Goal: Information Seeking & Learning: Learn about a topic

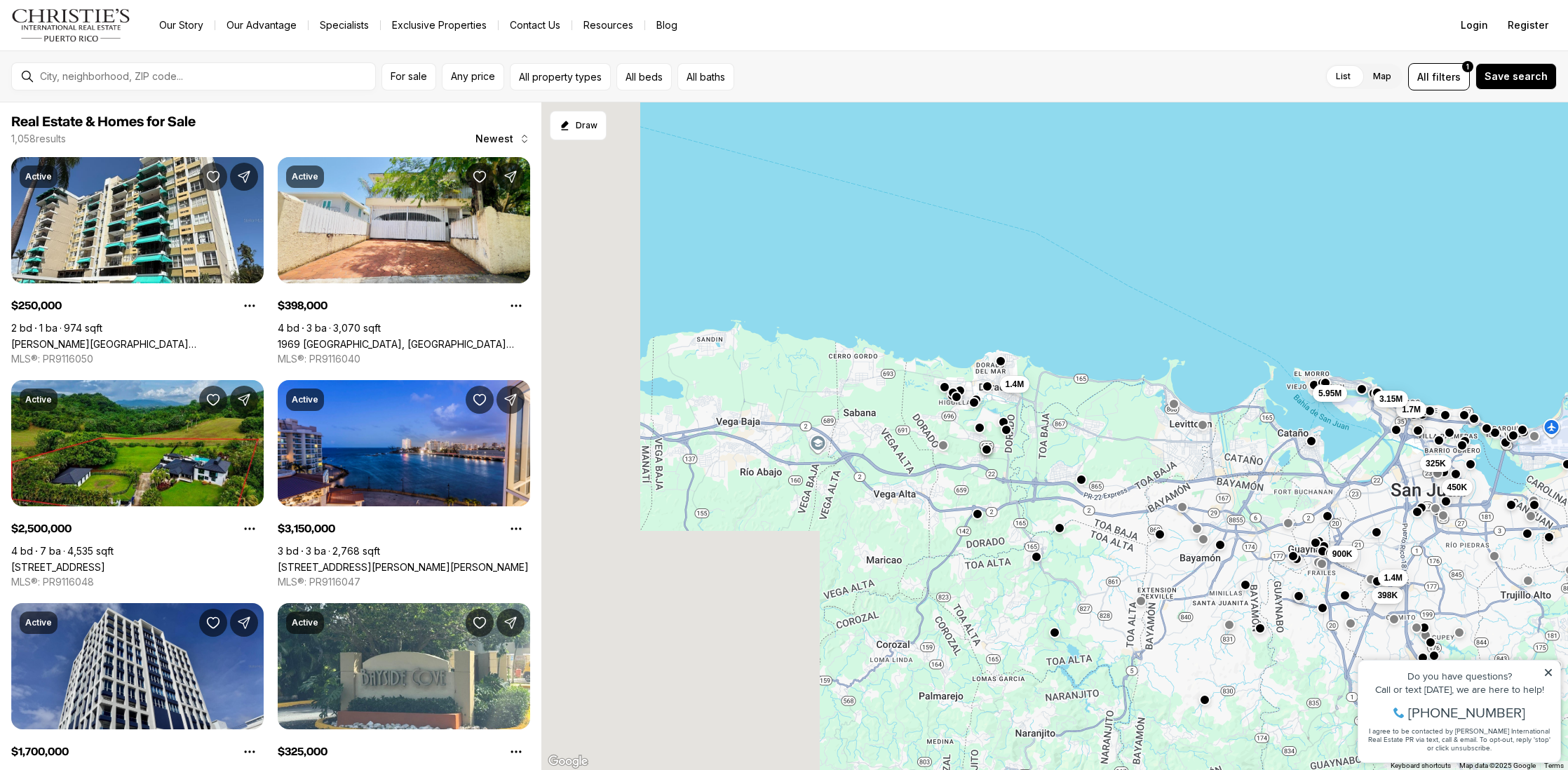
drag, startPoint x: 821, startPoint y: 569, endPoint x: 1279, endPoint y: 541, distance: 458.9
click at [1209, 541] on button "button" at bounding box center [1203, 539] width 11 height 11
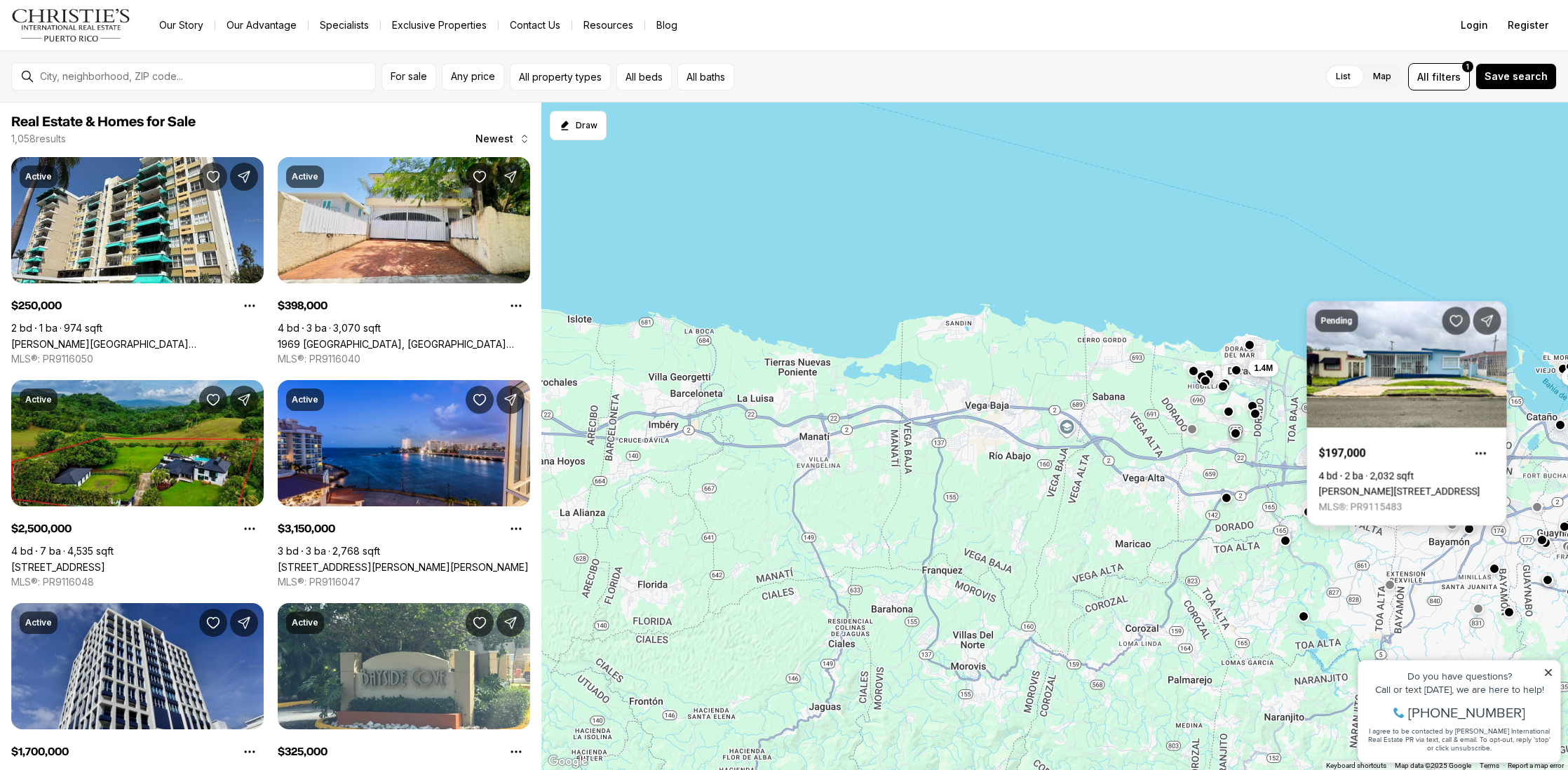
drag, startPoint x: 942, startPoint y: 528, endPoint x: 1324, endPoint y: 515, distance: 382.2
click at [1324, 514] on body "Go to: Homepage Our Story Our Advantage Specialists Exclusive Properties Contac…" at bounding box center [784, 385] width 1568 height 770
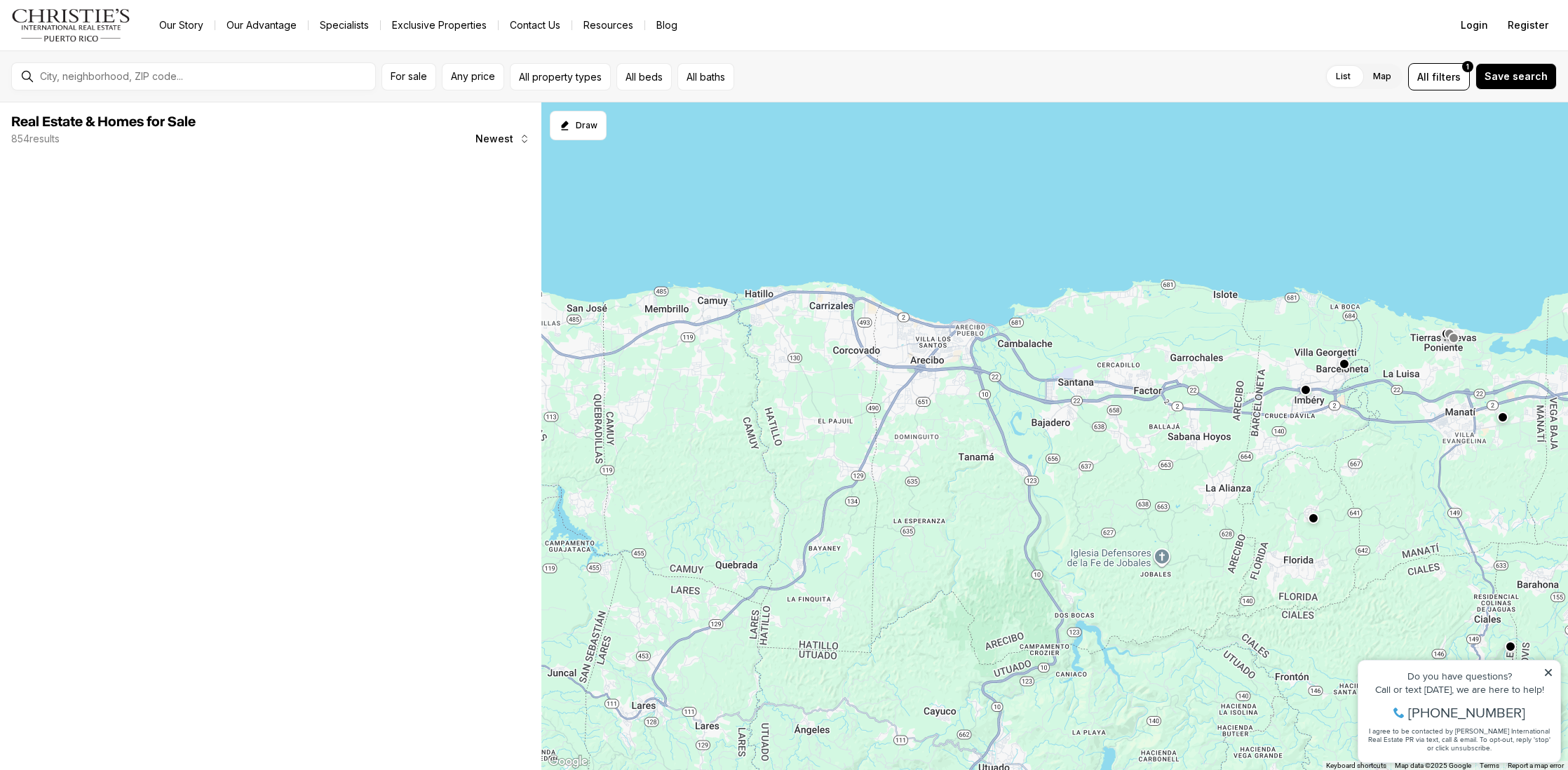
drag, startPoint x: 955, startPoint y: 528, endPoint x: 1207, endPoint y: 486, distance: 255.5
click at [1207, 486] on div at bounding box center [1055, 436] width 1027 height 669
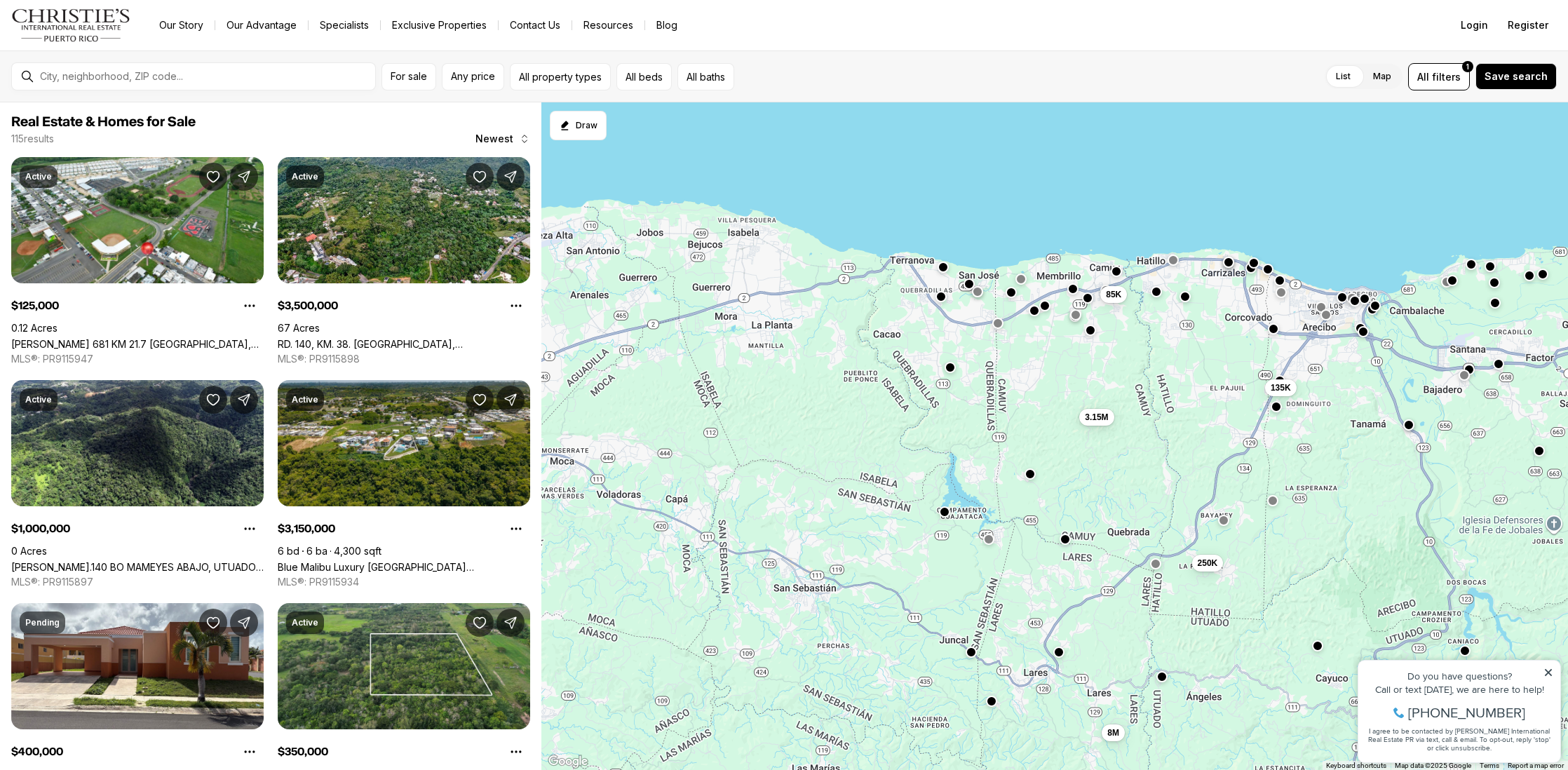
drag, startPoint x: 981, startPoint y: 464, endPoint x: 1300, endPoint y: 504, distance: 321.5
click at [1036, 479] on button "button" at bounding box center [1029, 473] width 11 height 11
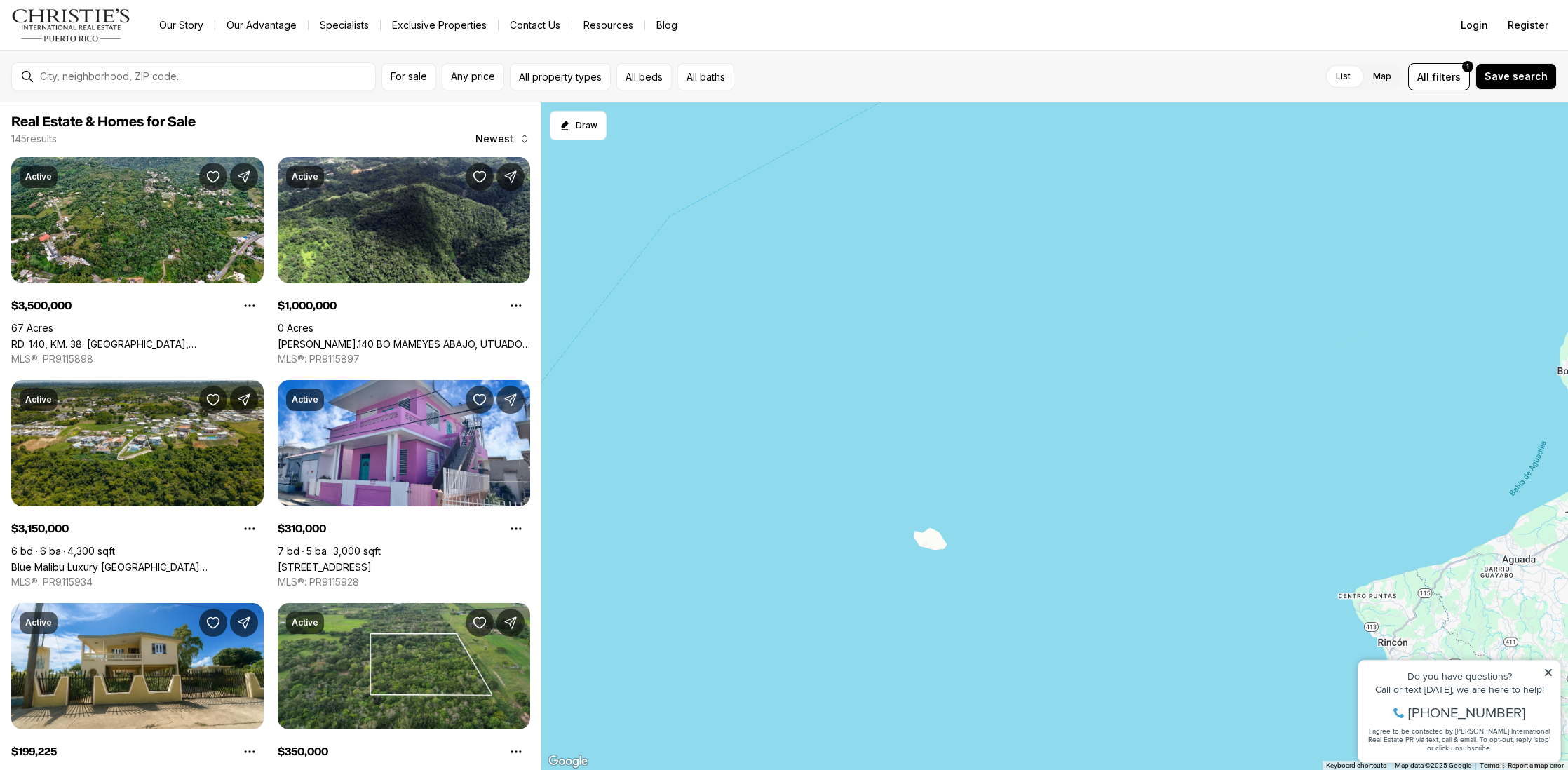
drag, startPoint x: 1224, startPoint y: 527, endPoint x: 984, endPoint y: 399, distance: 272.0
click at [999, 397] on div at bounding box center [1055, 436] width 1027 height 669
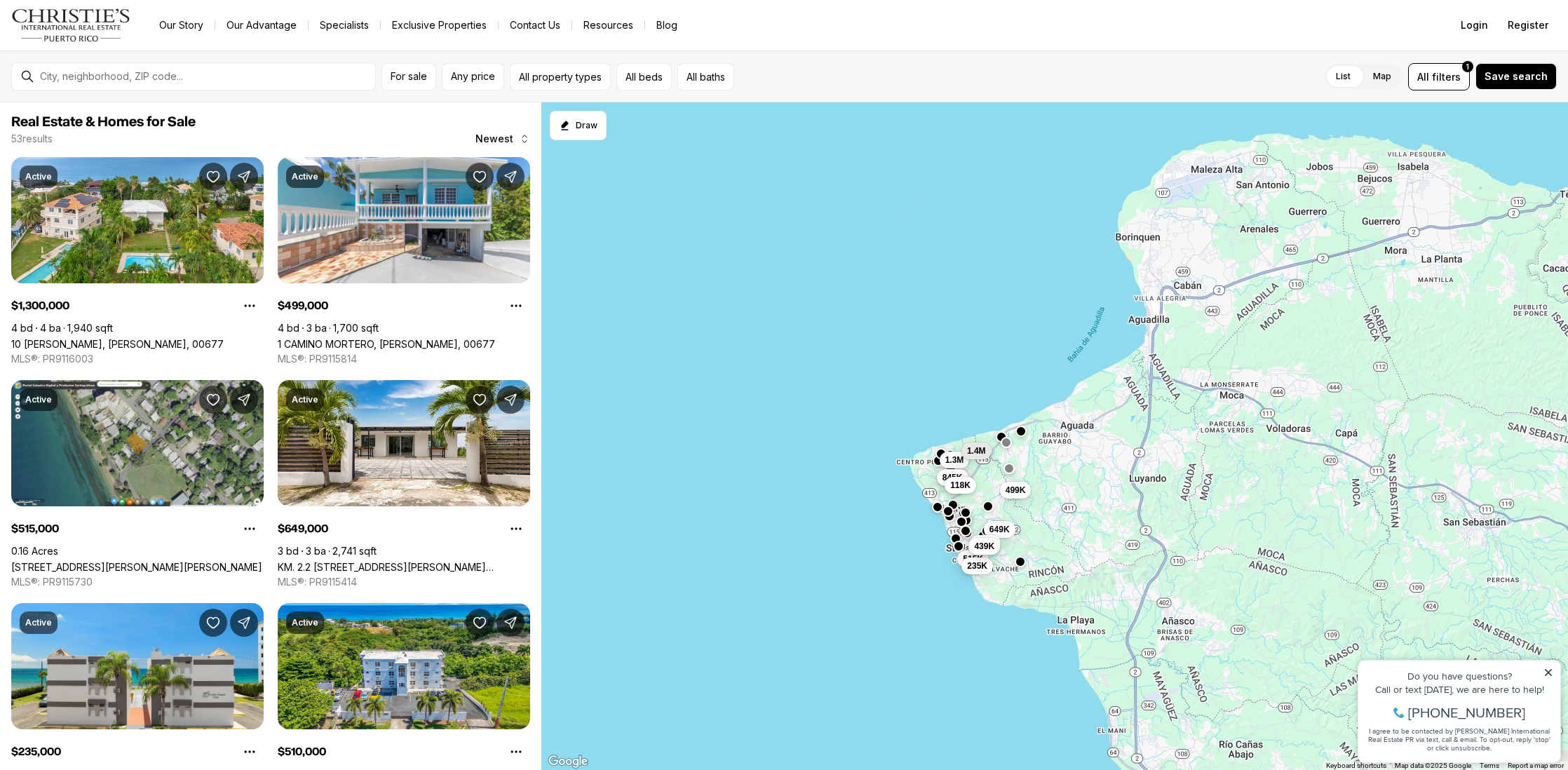
drag, startPoint x: 1337, startPoint y: 478, endPoint x: 1064, endPoint y: 523, distance: 276.7
click at [1070, 524] on div "1.3M 499K 515K 649K 235K 510K 845K 1.4M 799K 439K 118K" at bounding box center [1055, 436] width 1027 height 669
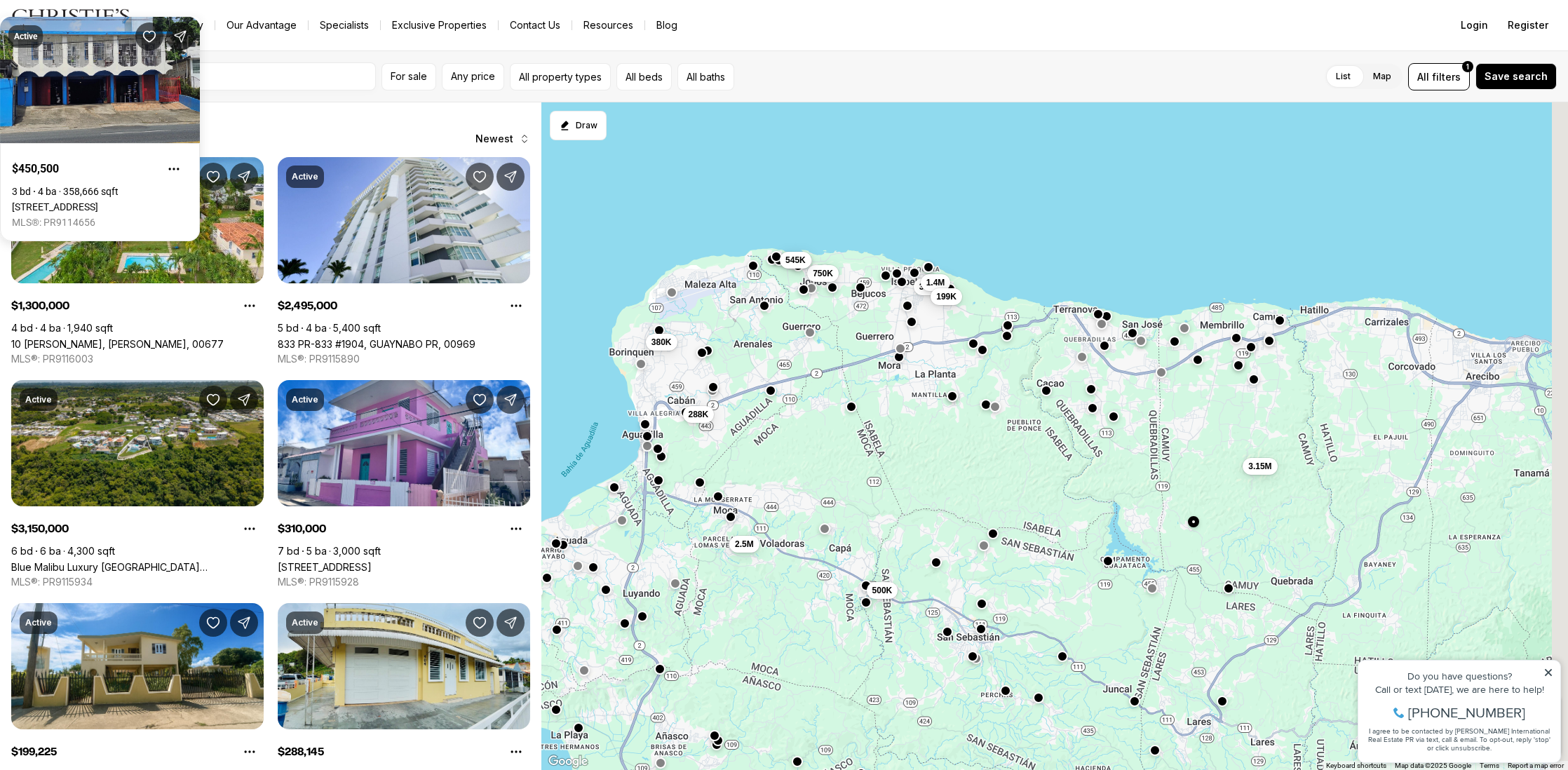
drag, startPoint x: 1248, startPoint y: 498, endPoint x: 1044, endPoint y: 564, distance: 214.4
click at [1050, 566] on div "1.3M 499K 288K 2.5M 500K 310K 750K 1.4M 199K 545K 380K 3.15M" at bounding box center [1055, 436] width 1027 height 669
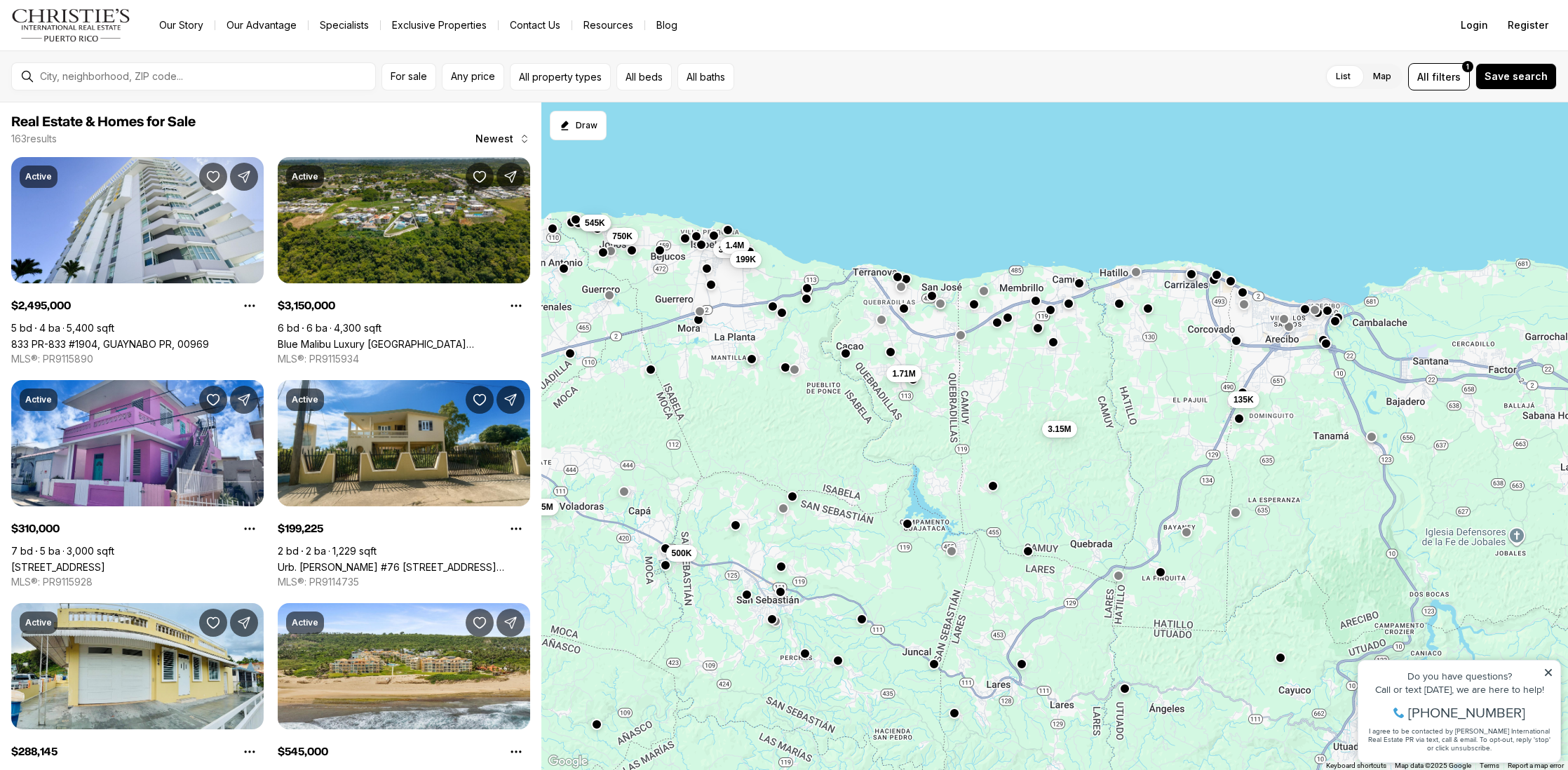
drag, startPoint x: 1011, startPoint y: 439, endPoint x: 849, endPoint y: 391, distance: 169.0
click at [849, 391] on div "288K 2.5M 500K 310K 750K 1.4M 199K 545K 380K 1.71M 3.15M 135K" at bounding box center [1055, 436] width 1027 height 669
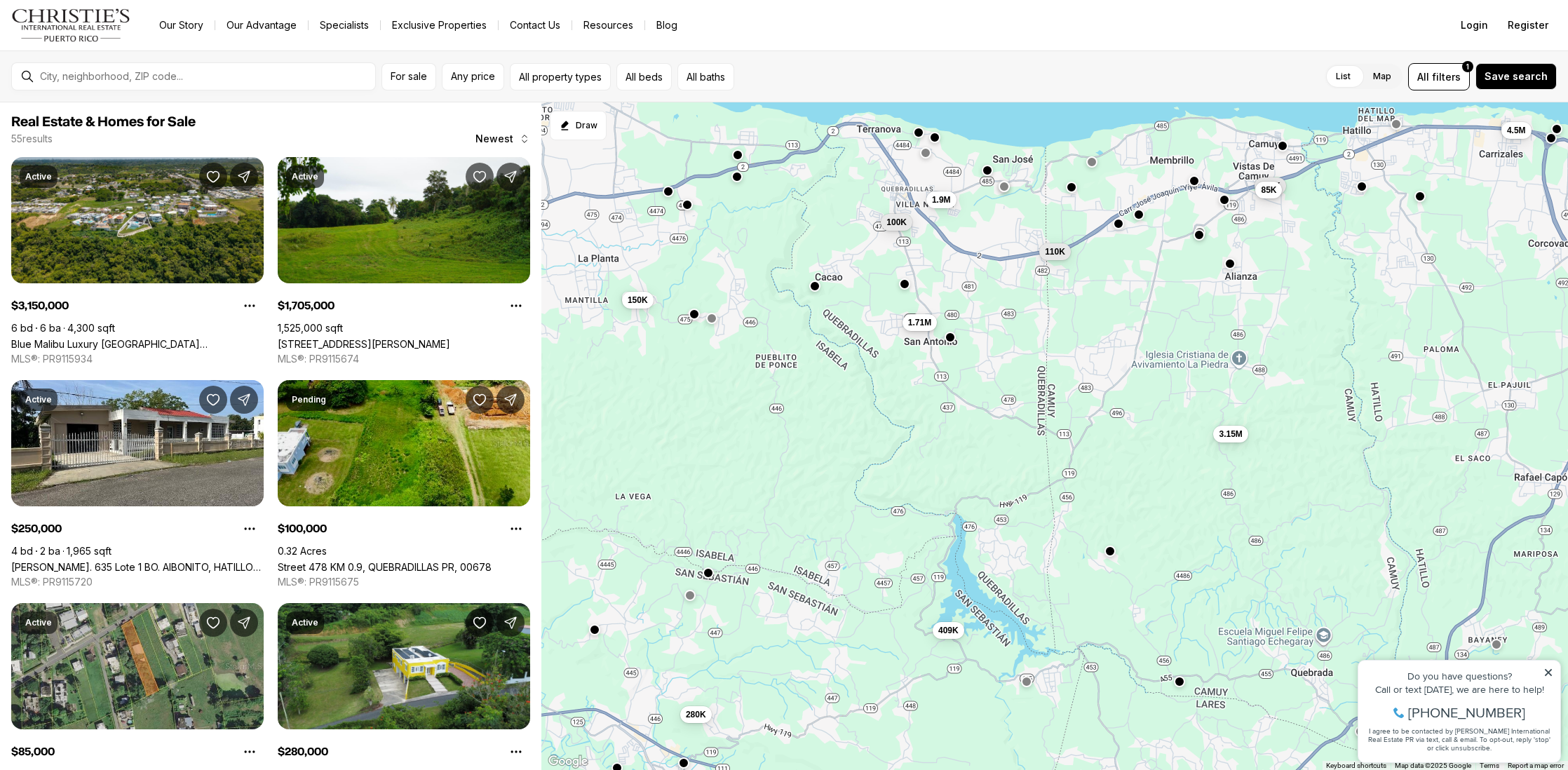
click at [917, 323] on span "1.71M" at bounding box center [919, 321] width 23 height 11
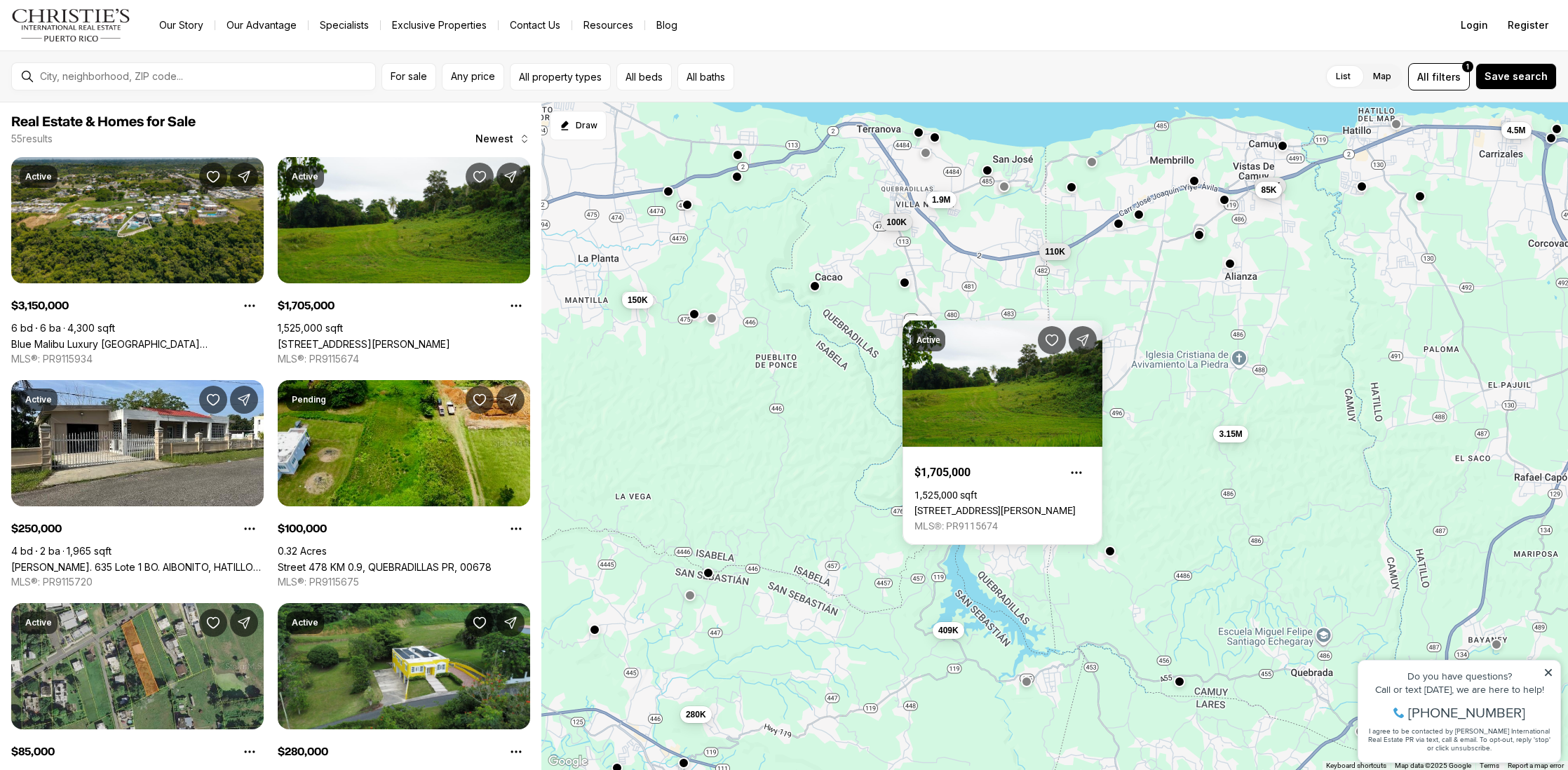
click at [904, 283] on button "button" at bounding box center [904, 282] width 11 height 11
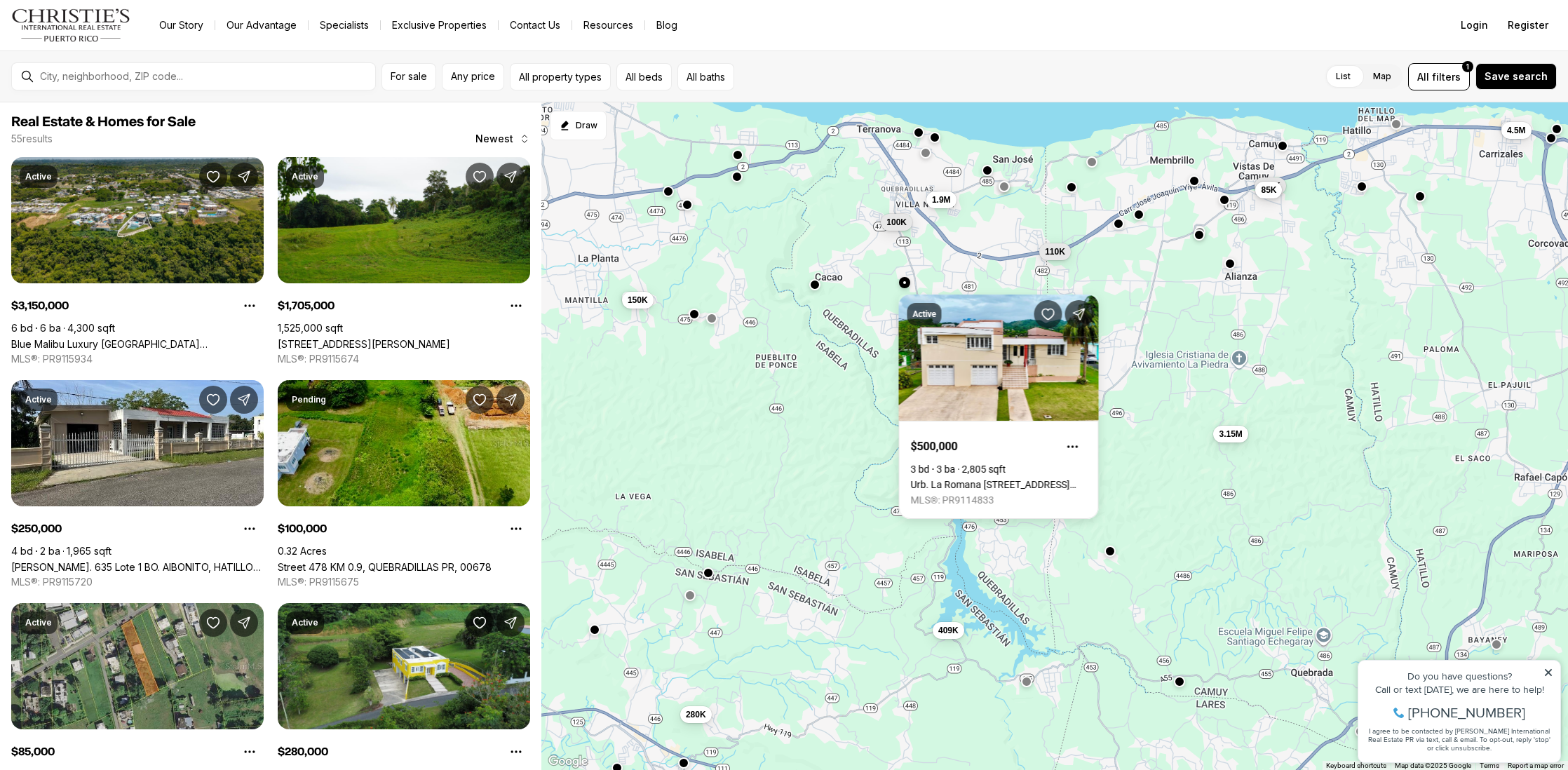
click at [814, 286] on button "button" at bounding box center [814, 284] width 11 height 11
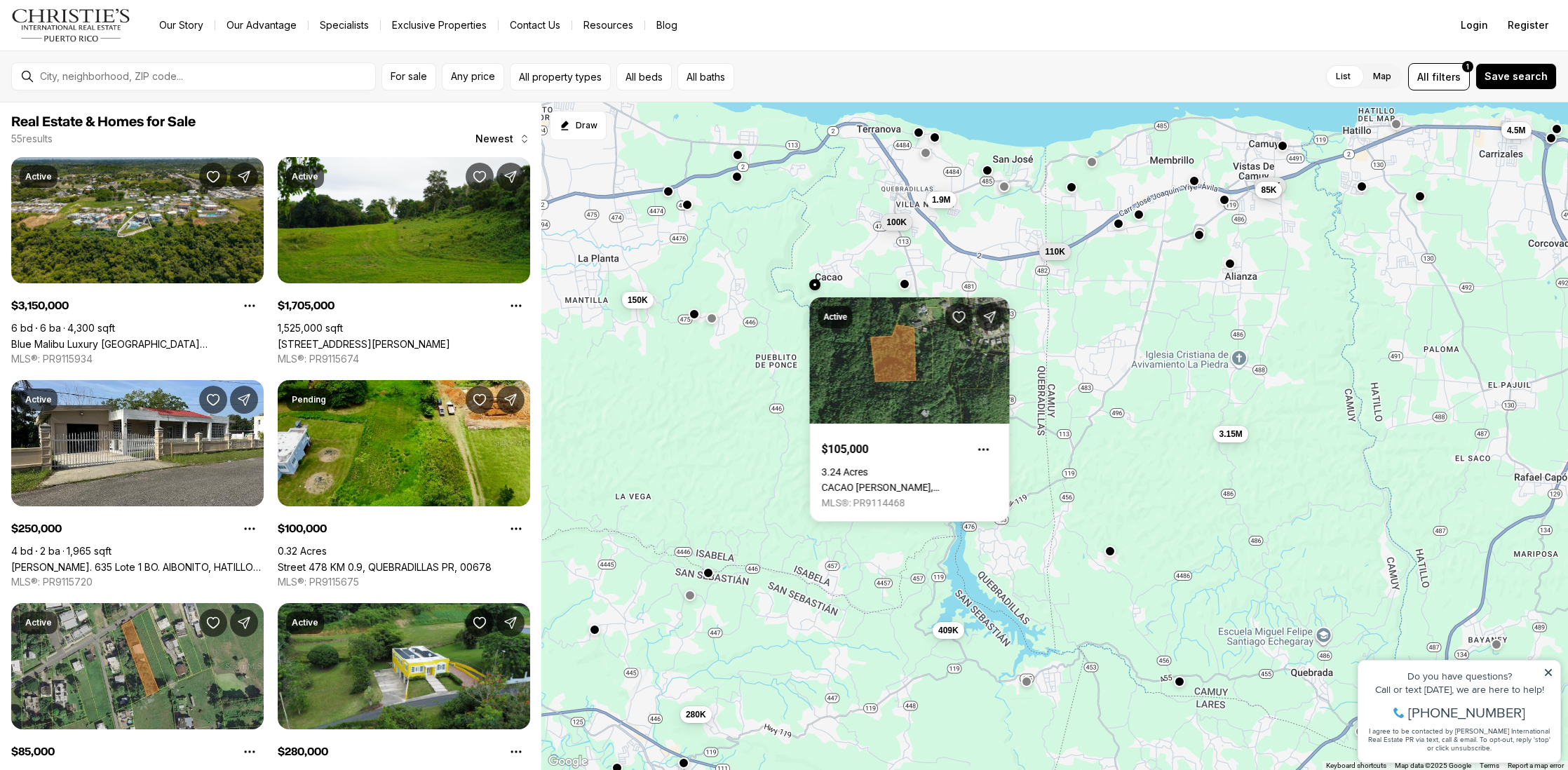
click at [1010, 190] on div "150K 280K 110K 100K 1.71M 409K 3.15M 160K 1.9M 85K 250K 4.5M" at bounding box center [1055, 436] width 1027 height 669
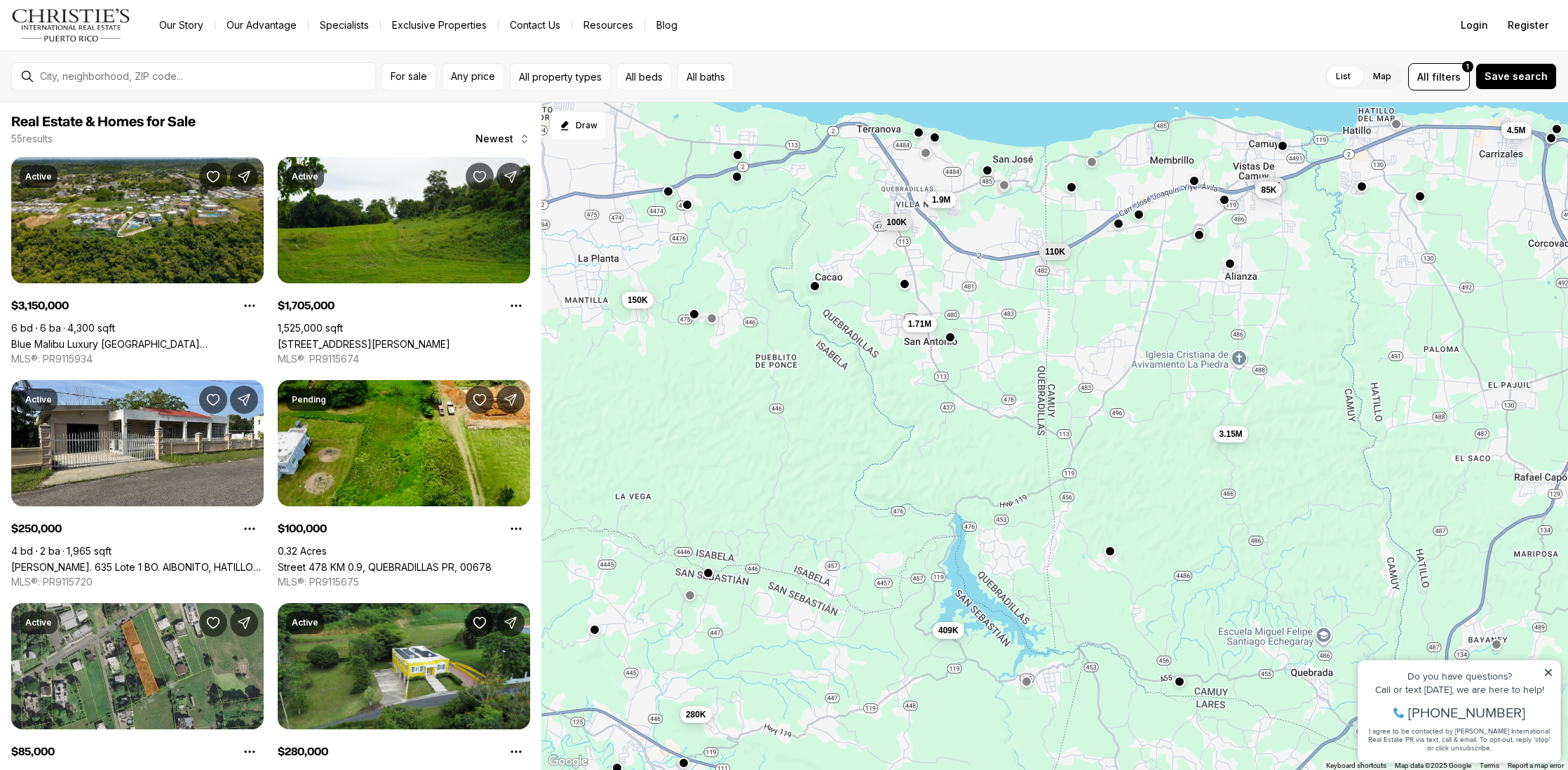
click at [1006, 189] on button "button" at bounding box center [1004, 185] width 11 height 11
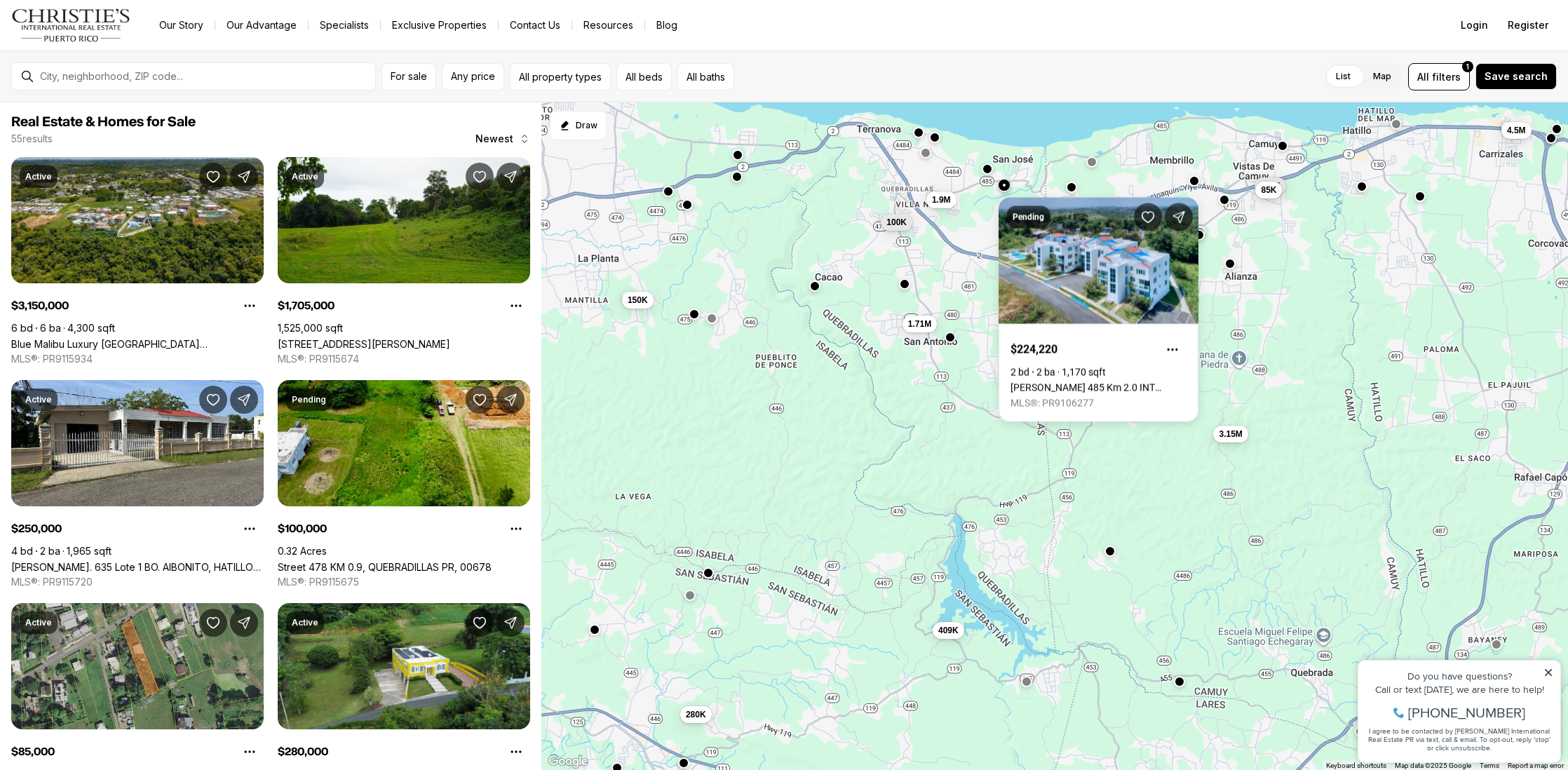
click at [985, 173] on button "button" at bounding box center [987, 169] width 11 height 11
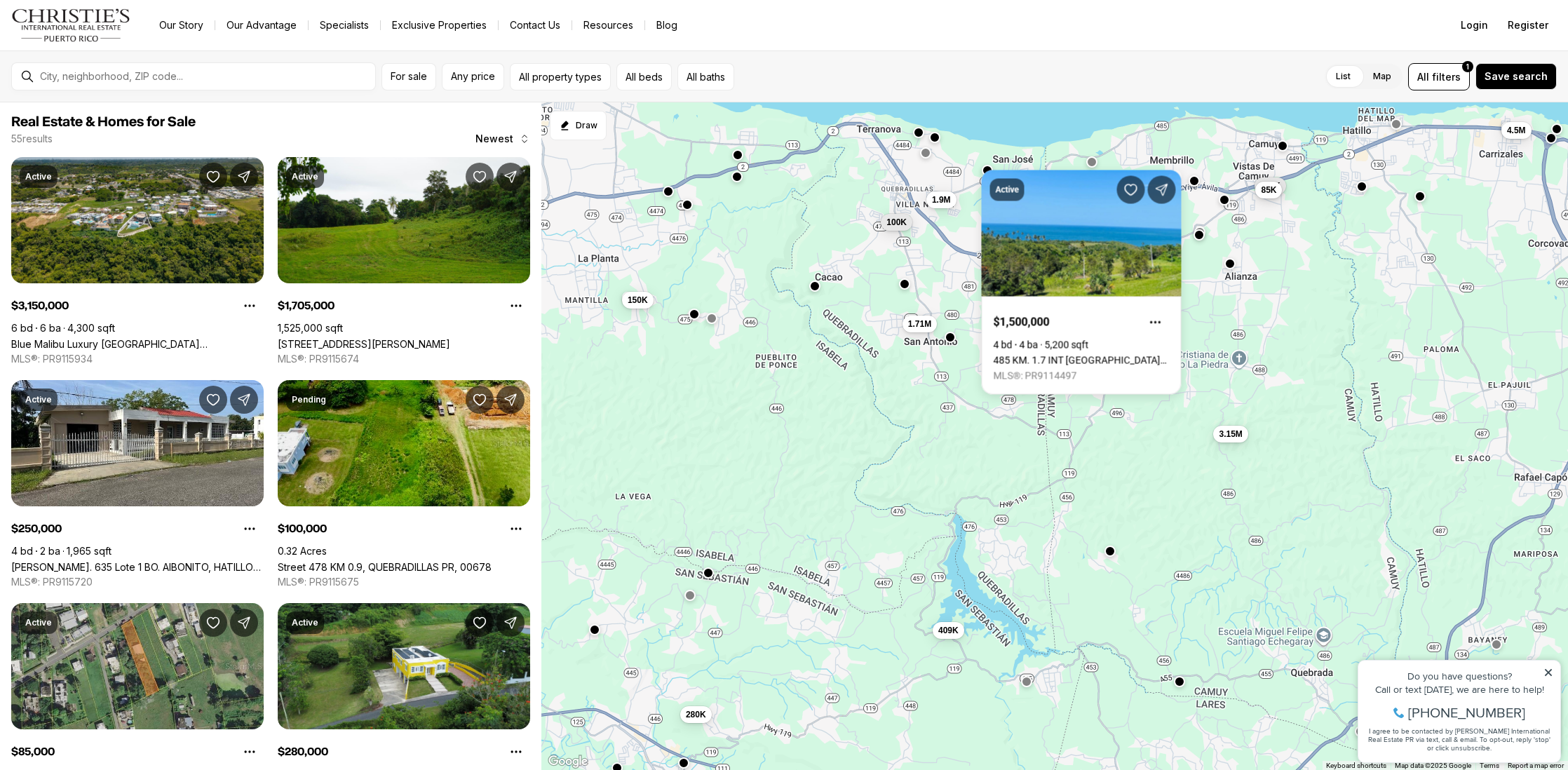
click at [1097, 164] on div at bounding box center [1092, 161] width 11 height 11
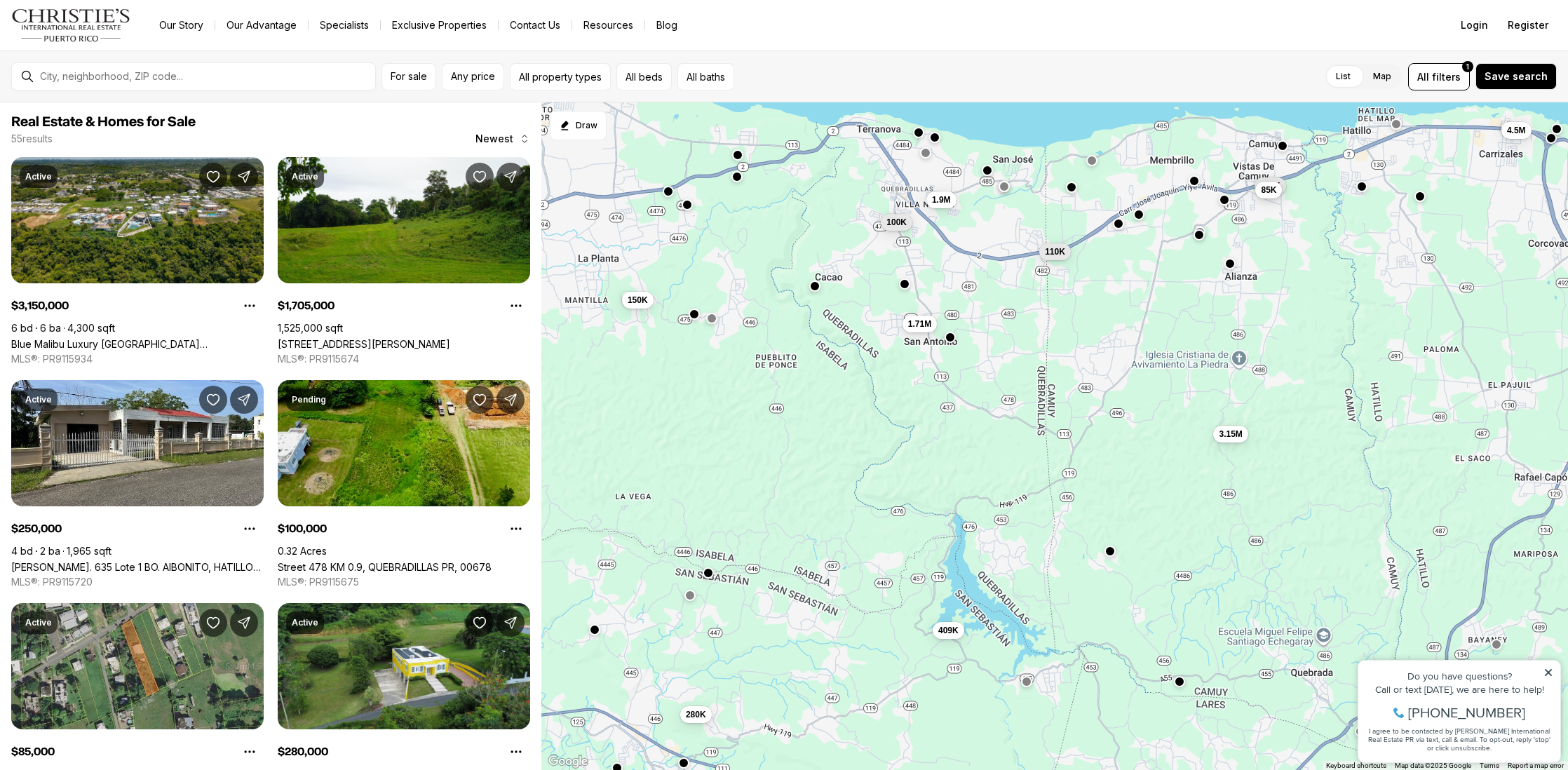
click at [1093, 164] on button "button" at bounding box center [1092, 159] width 11 height 11
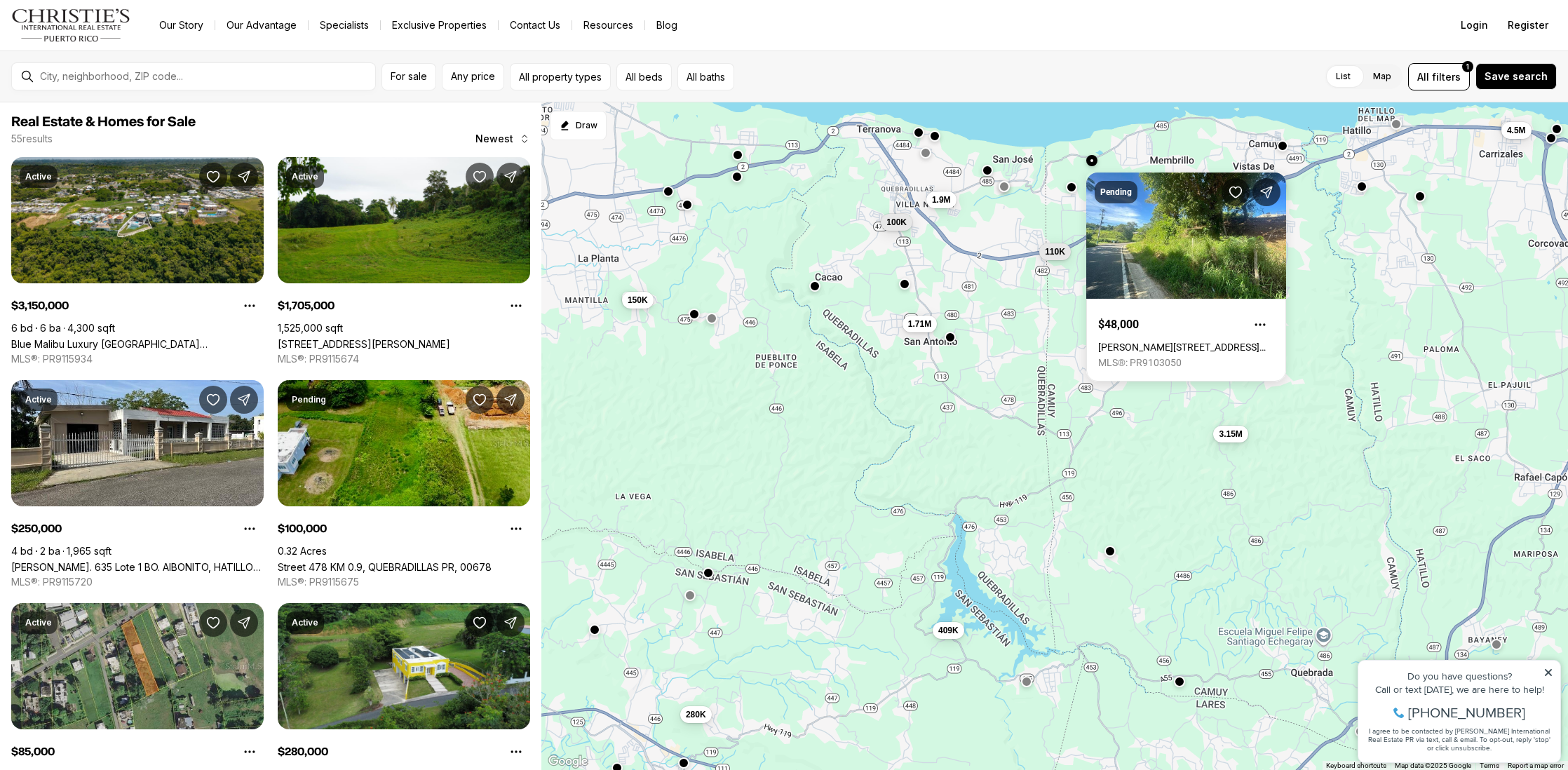
click at [935, 138] on button "button" at bounding box center [934, 136] width 11 height 11
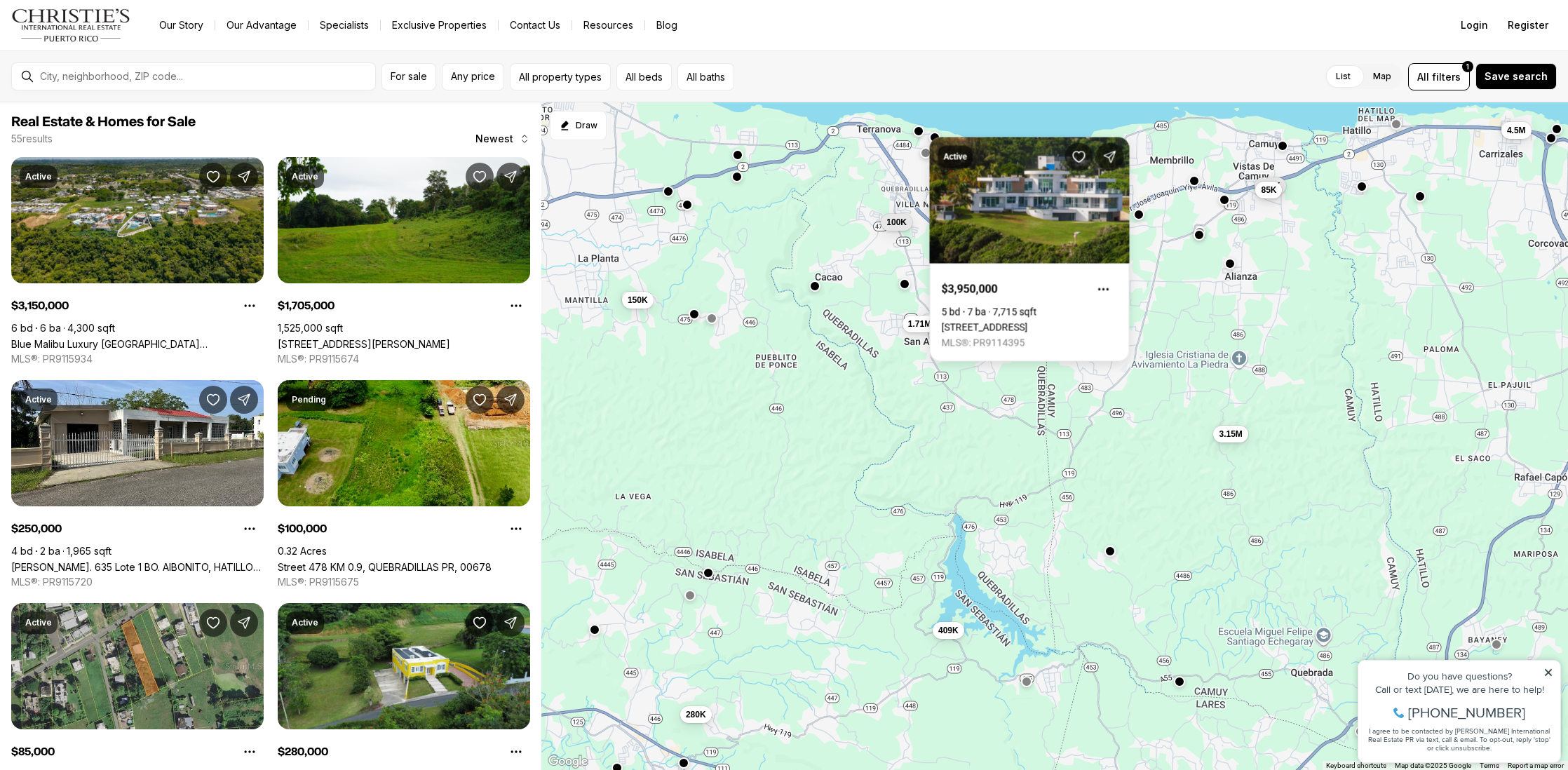
click at [920, 136] on button "button" at bounding box center [918, 131] width 11 height 11
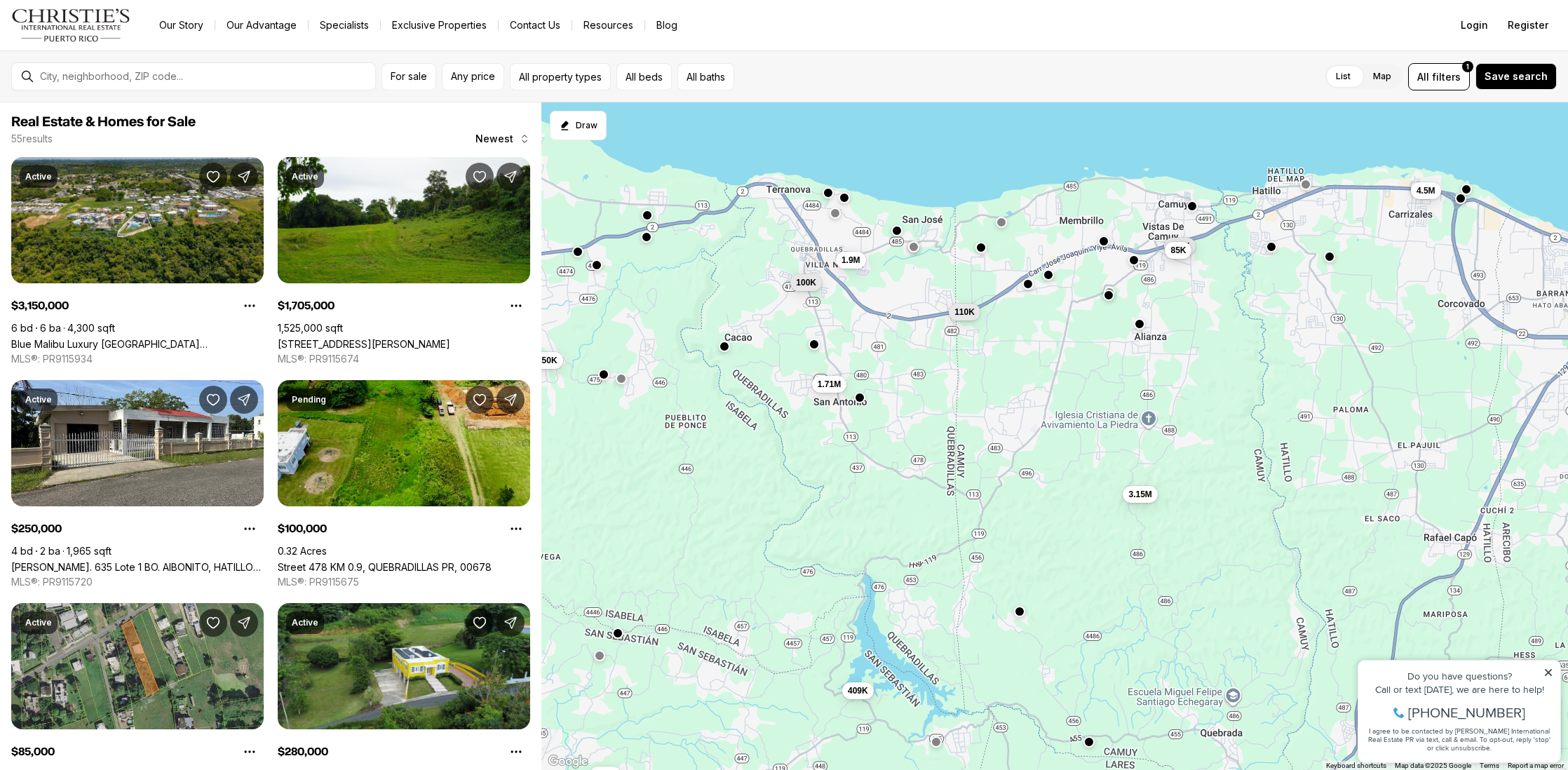
drag, startPoint x: 825, startPoint y: 197, endPoint x: 733, endPoint y: 256, distance: 109.3
click at [733, 256] on div "150K 280K 110K 100K 1.71M 409K 3.15M 160K 1.9M 85K 250K 4.5M" at bounding box center [1055, 436] width 1027 height 669
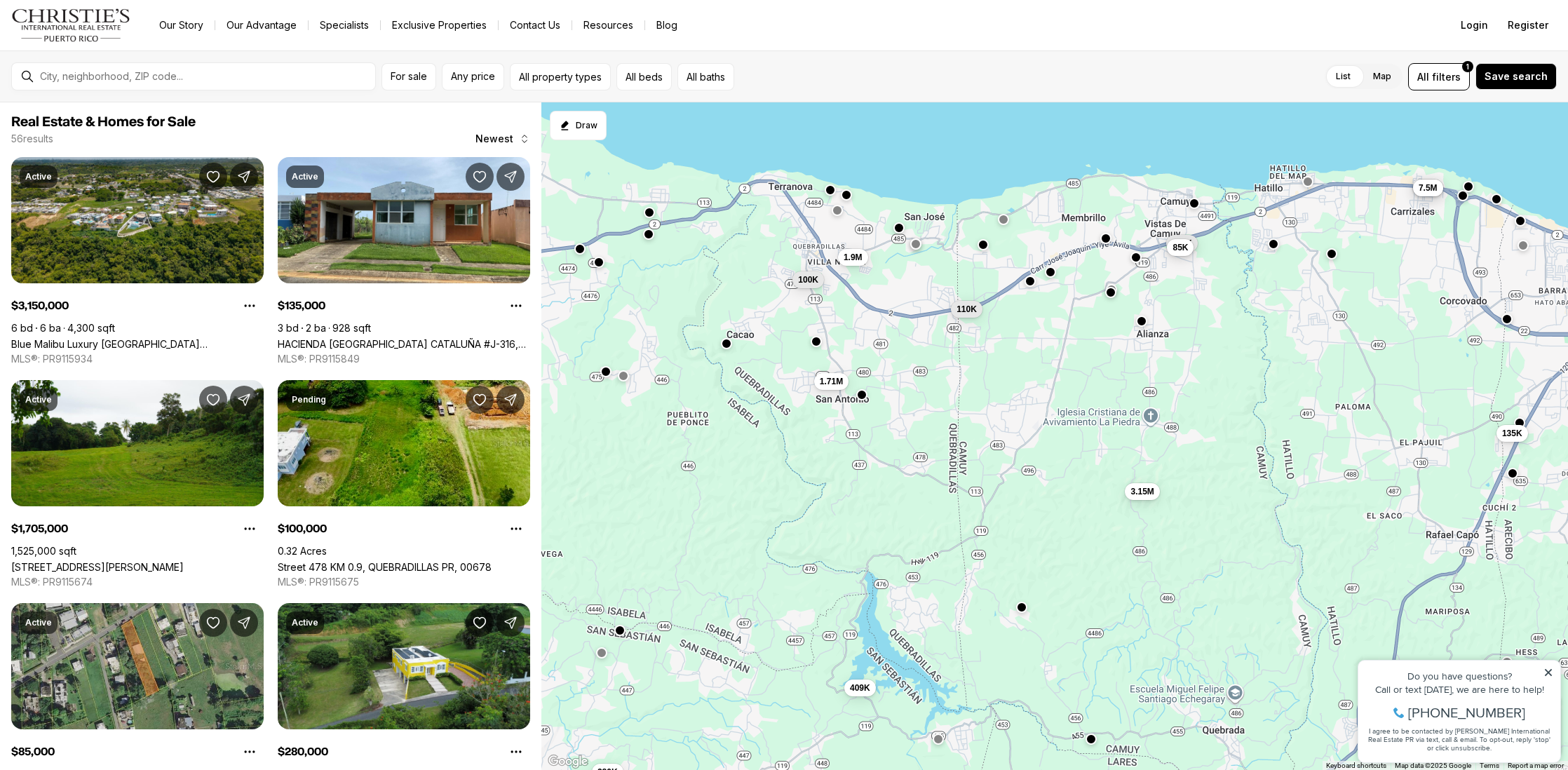
click at [1020, 609] on button "button" at bounding box center [1021, 606] width 11 height 11
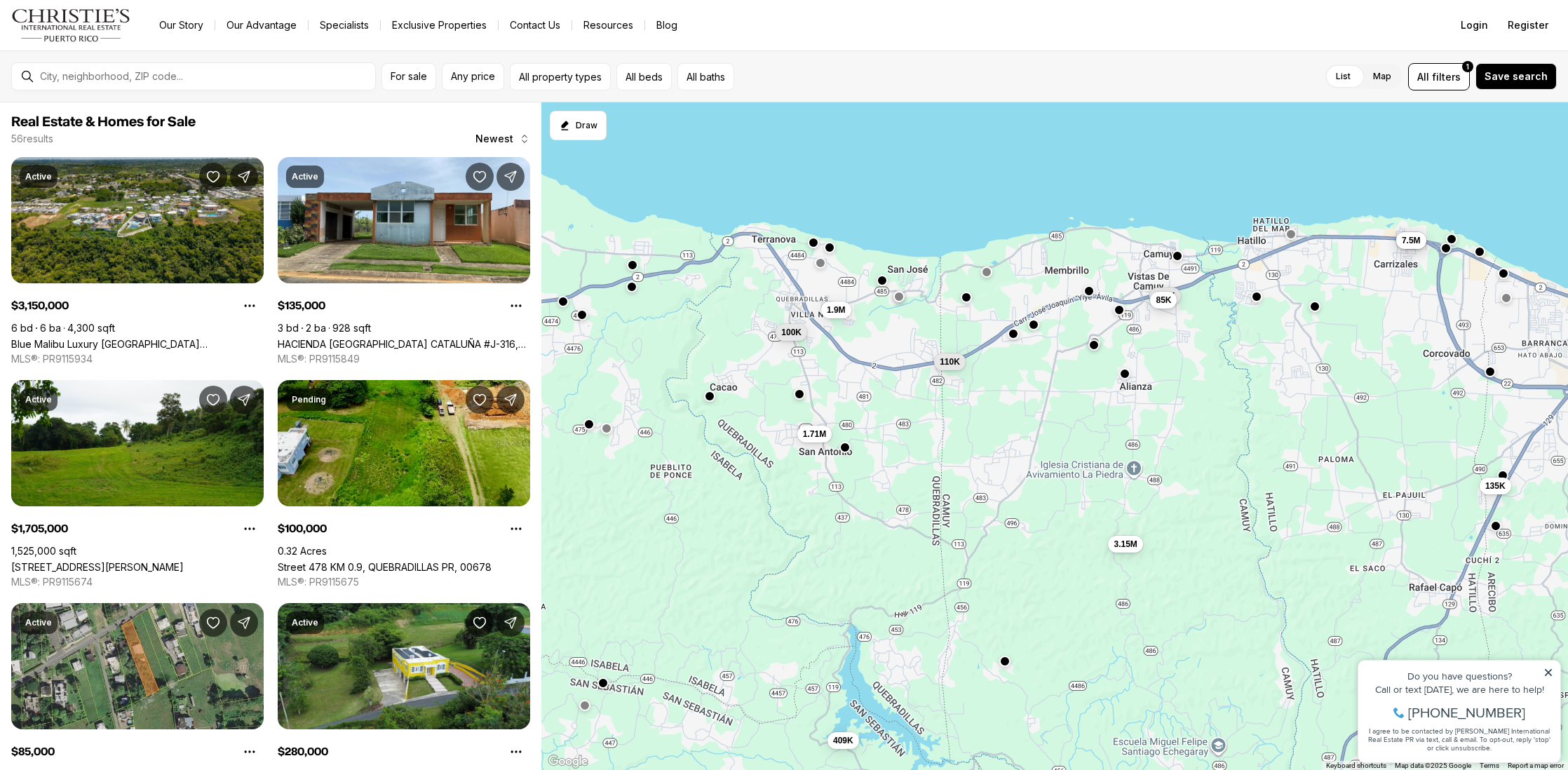
drag, startPoint x: 900, startPoint y: 540, endPoint x: 883, endPoint y: 594, distance: 56.6
click at [883, 594] on div "280K 110K 100K 1.71M 409K 3.15M 160K 1.9M 85K 4.5M 7.5M 135K" at bounding box center [1055, 436] width 1027 height 669
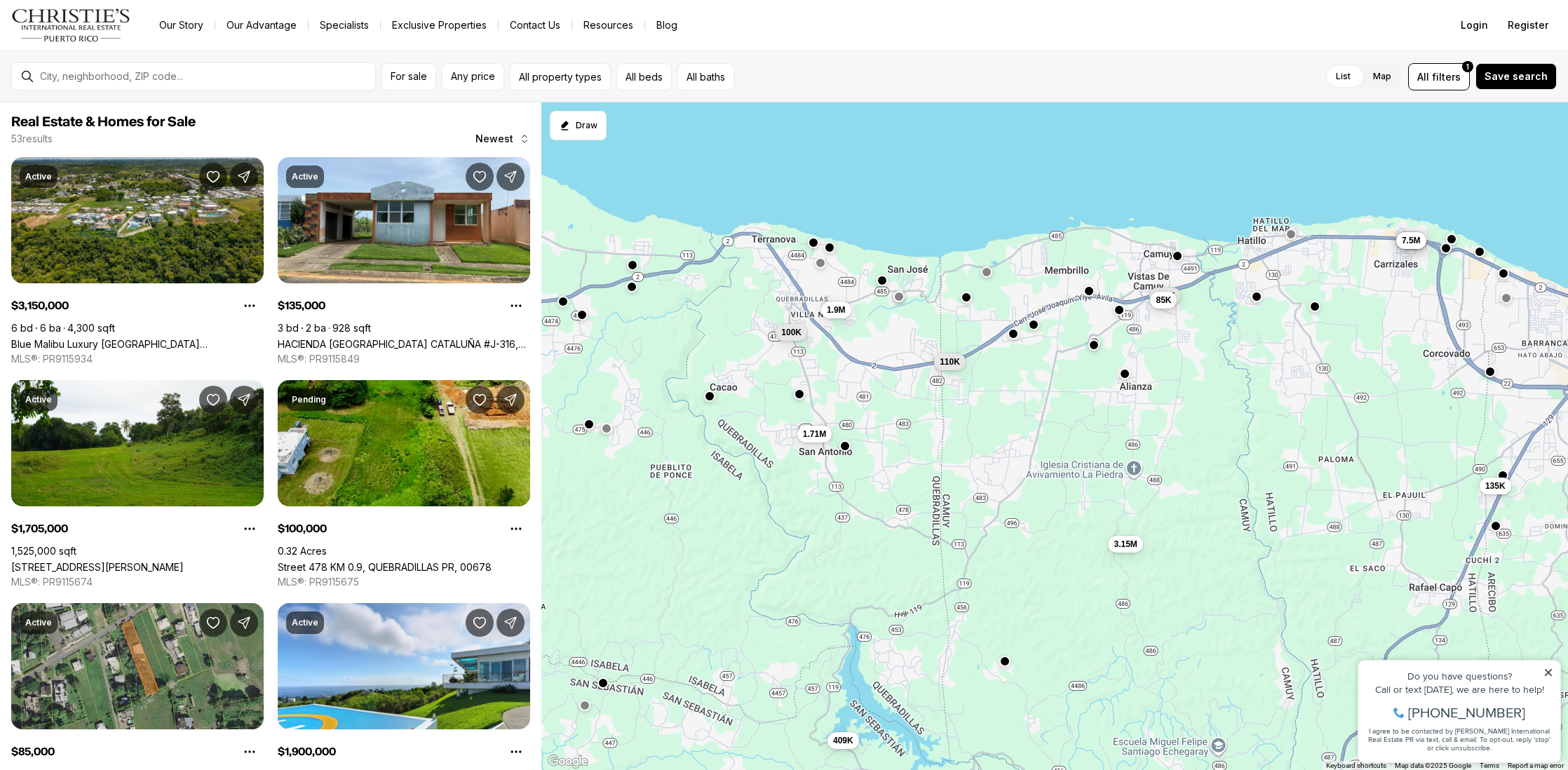
click at [846, 449] on button "button" at bounding box center [845, 445] width 11 height 11
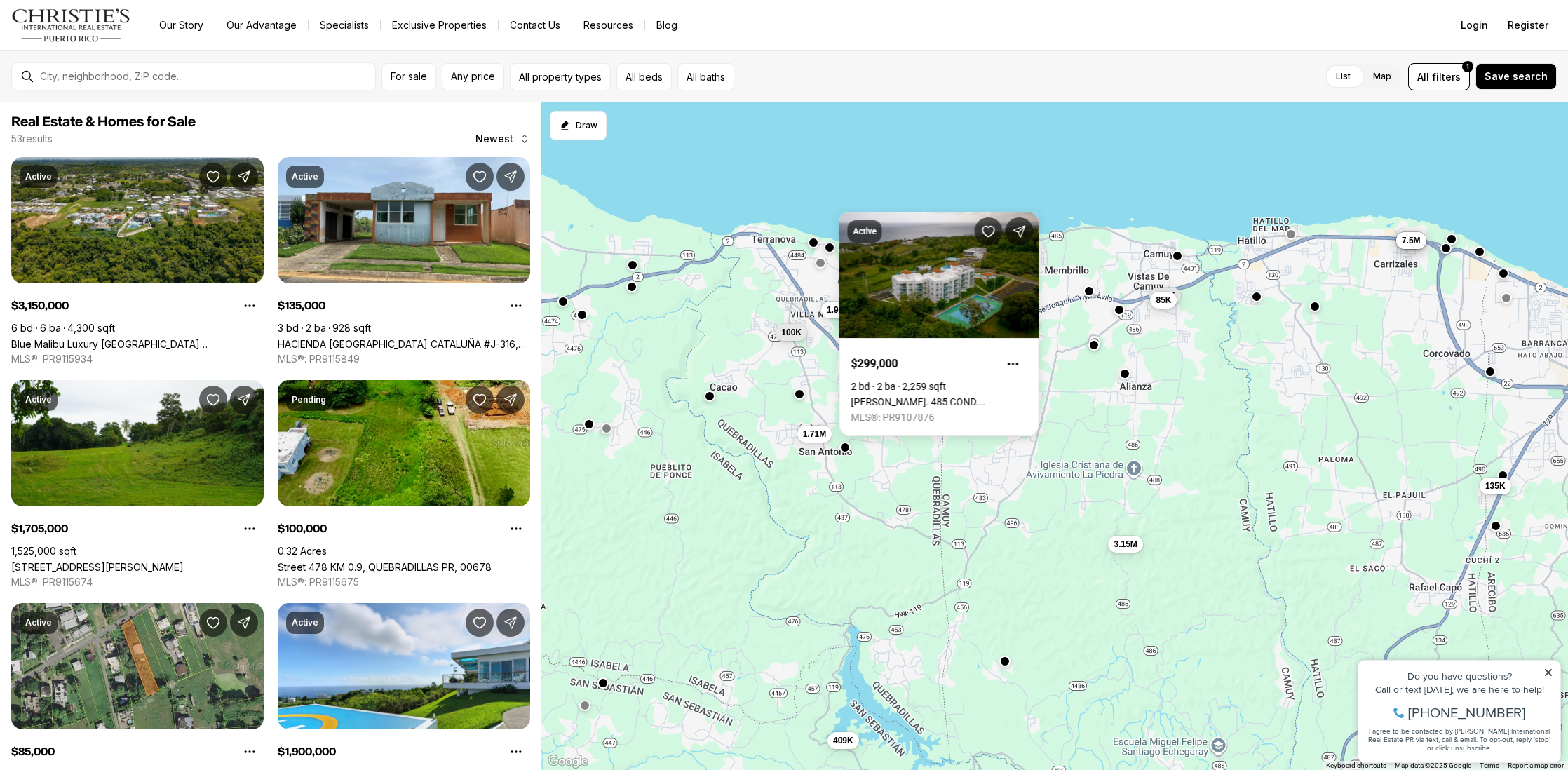
click at [712, 401] on div at bounding box center [709, 396] width 11 height 11
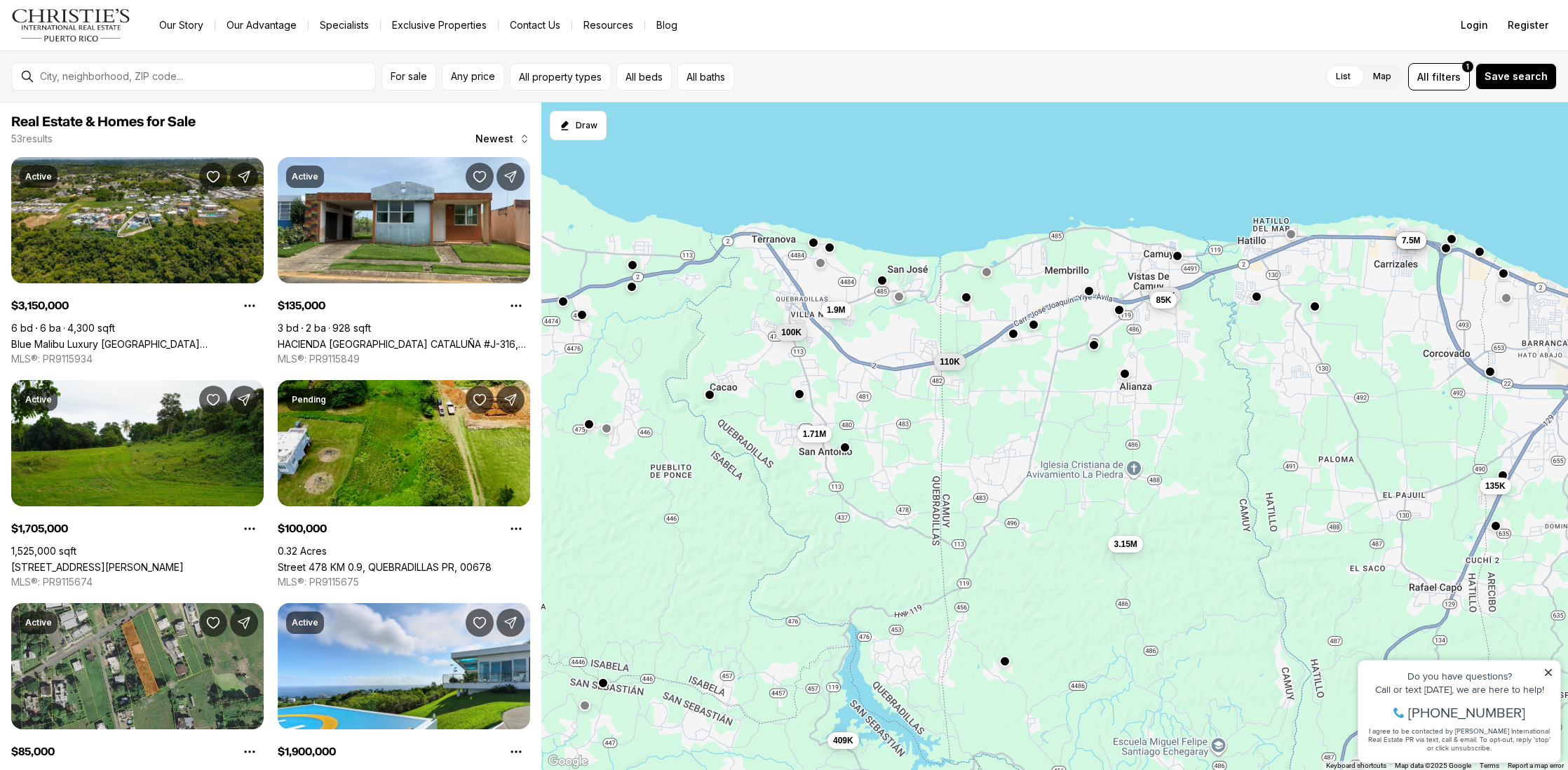
click at [713, 398] on button "button" at bounding box center [709, 395] width 11 height 11
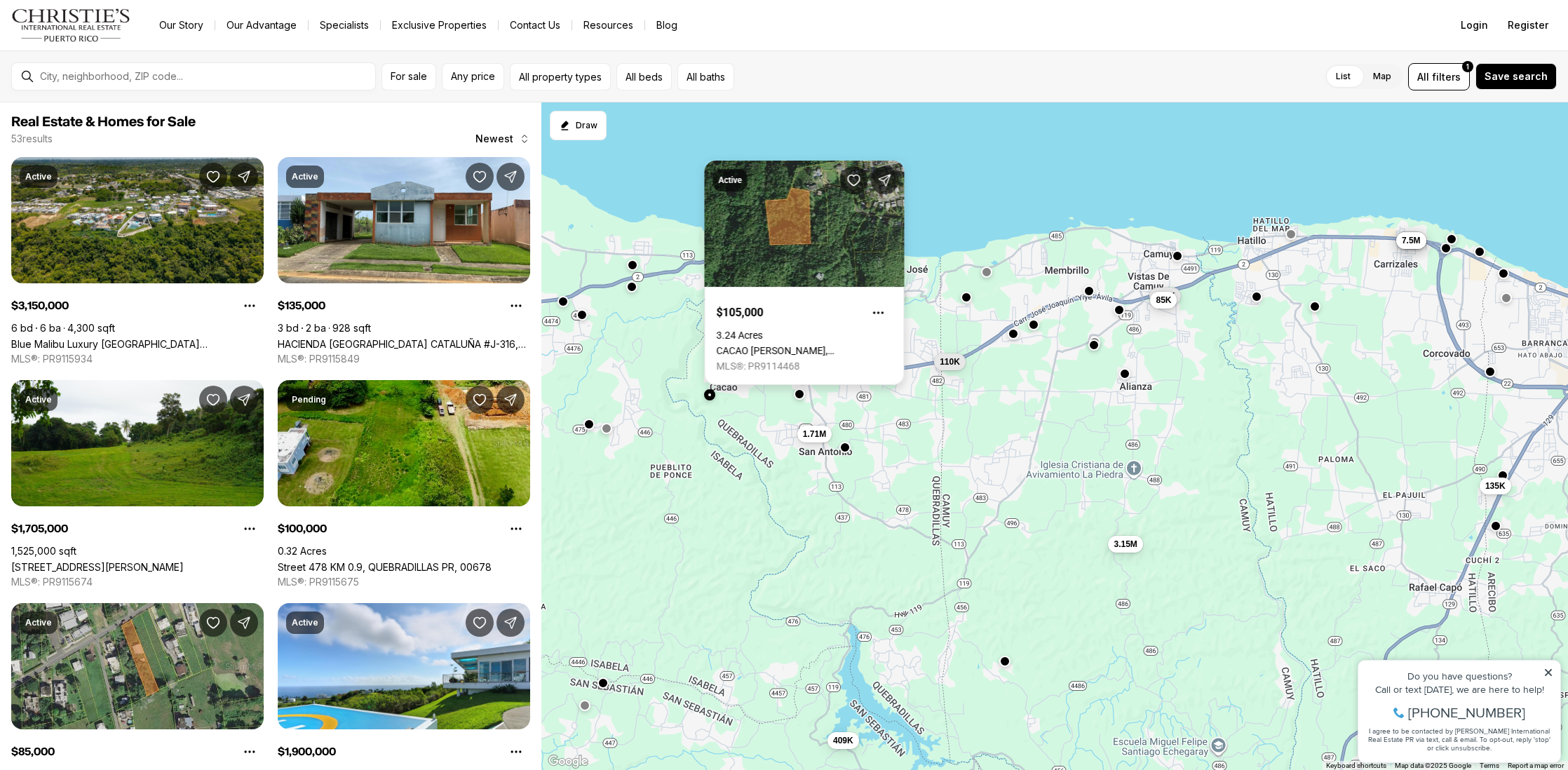
click at [868, 345] on link "CACAO [PERSON_NAME], [GEOGRAPHIC_DATA] SECTOR, [GEOGRAPHIC_DATA] PR, 00678" at bounding box center [804, 350] width 176 height 11
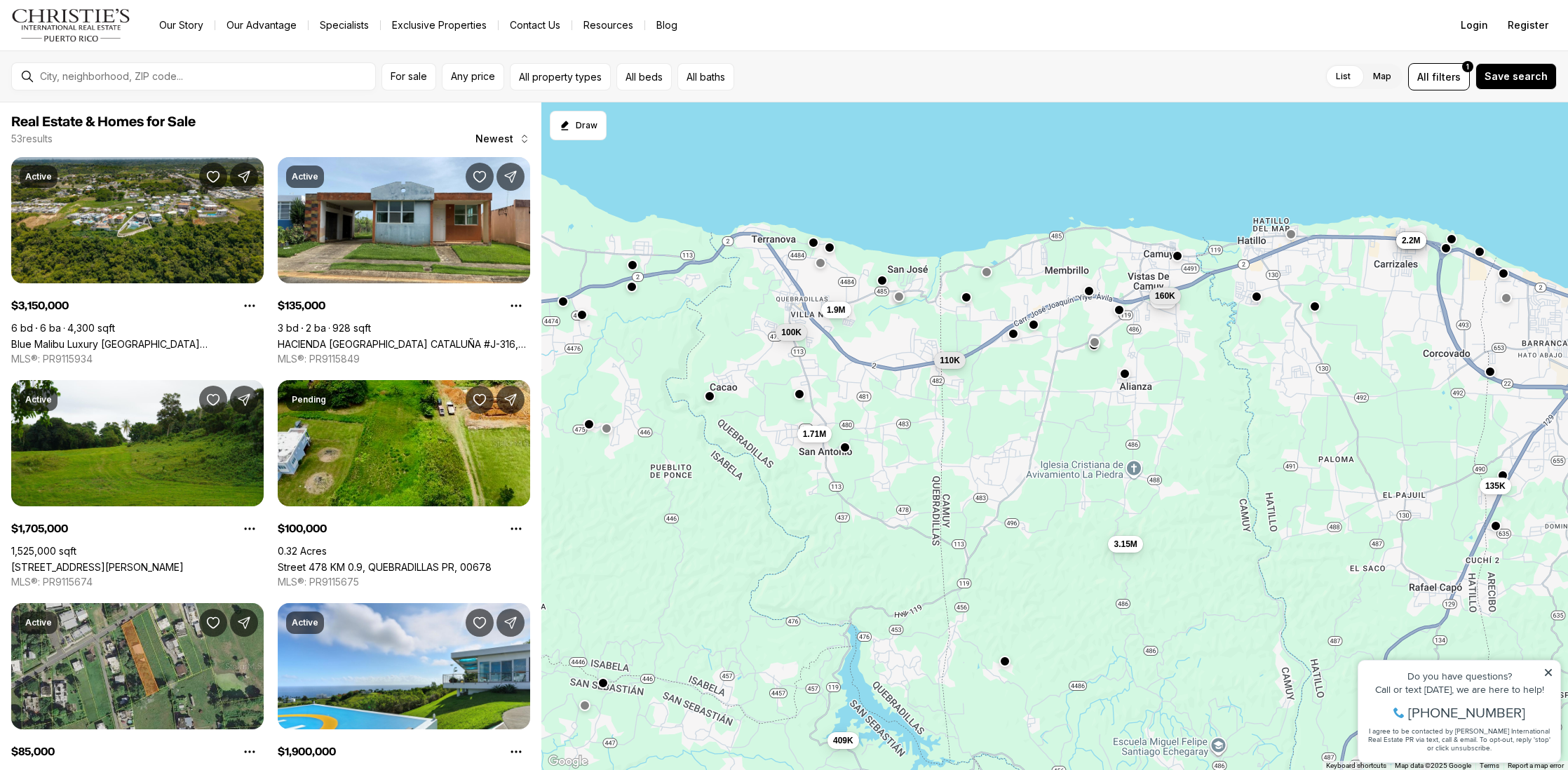
click at [949, 363] on span "110K" at bounding box center [950, 360] width 20 height 11
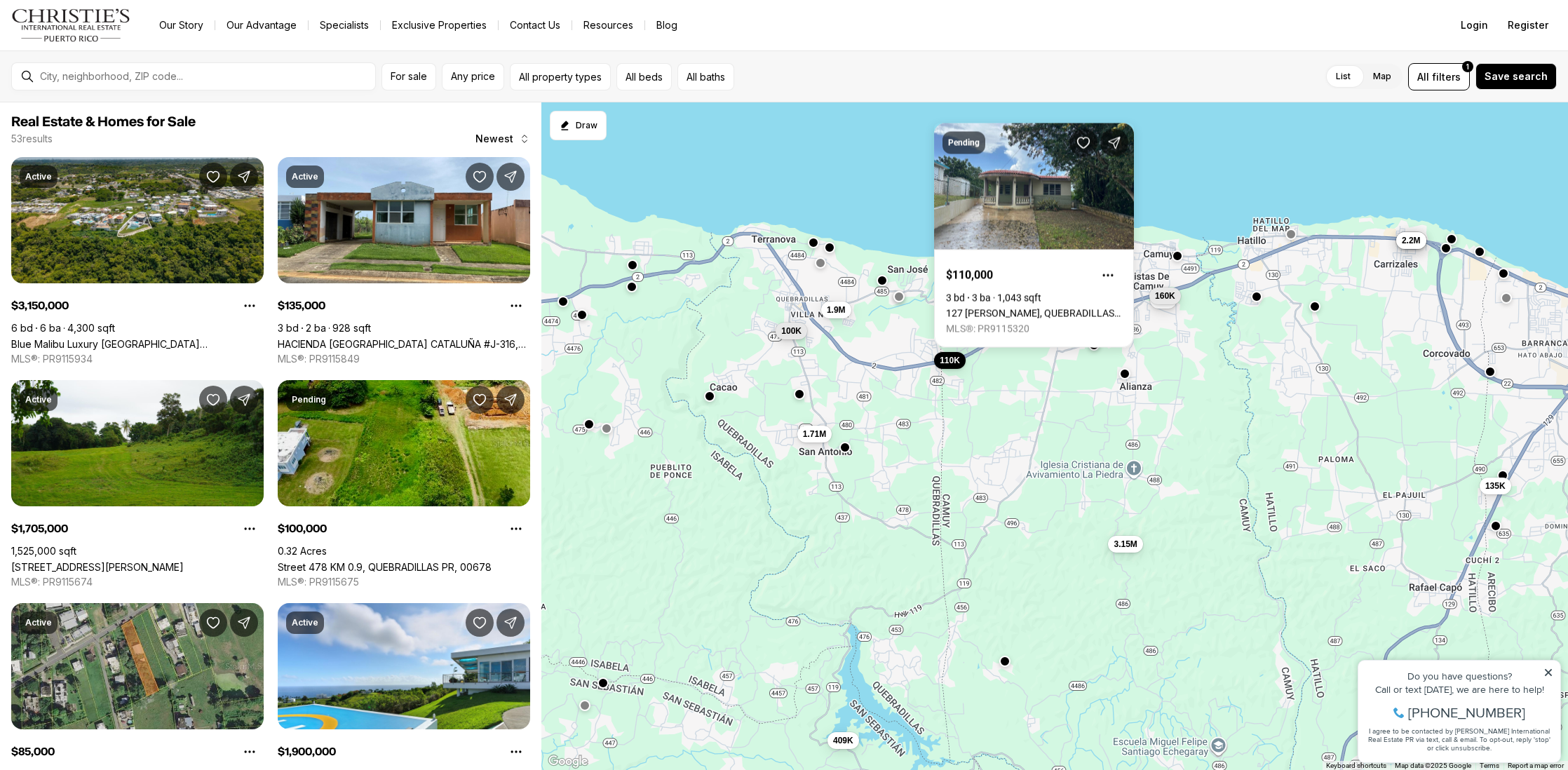
click at [796, 334] on span "100K" at bounding box center [792, 330] width 20 height 11
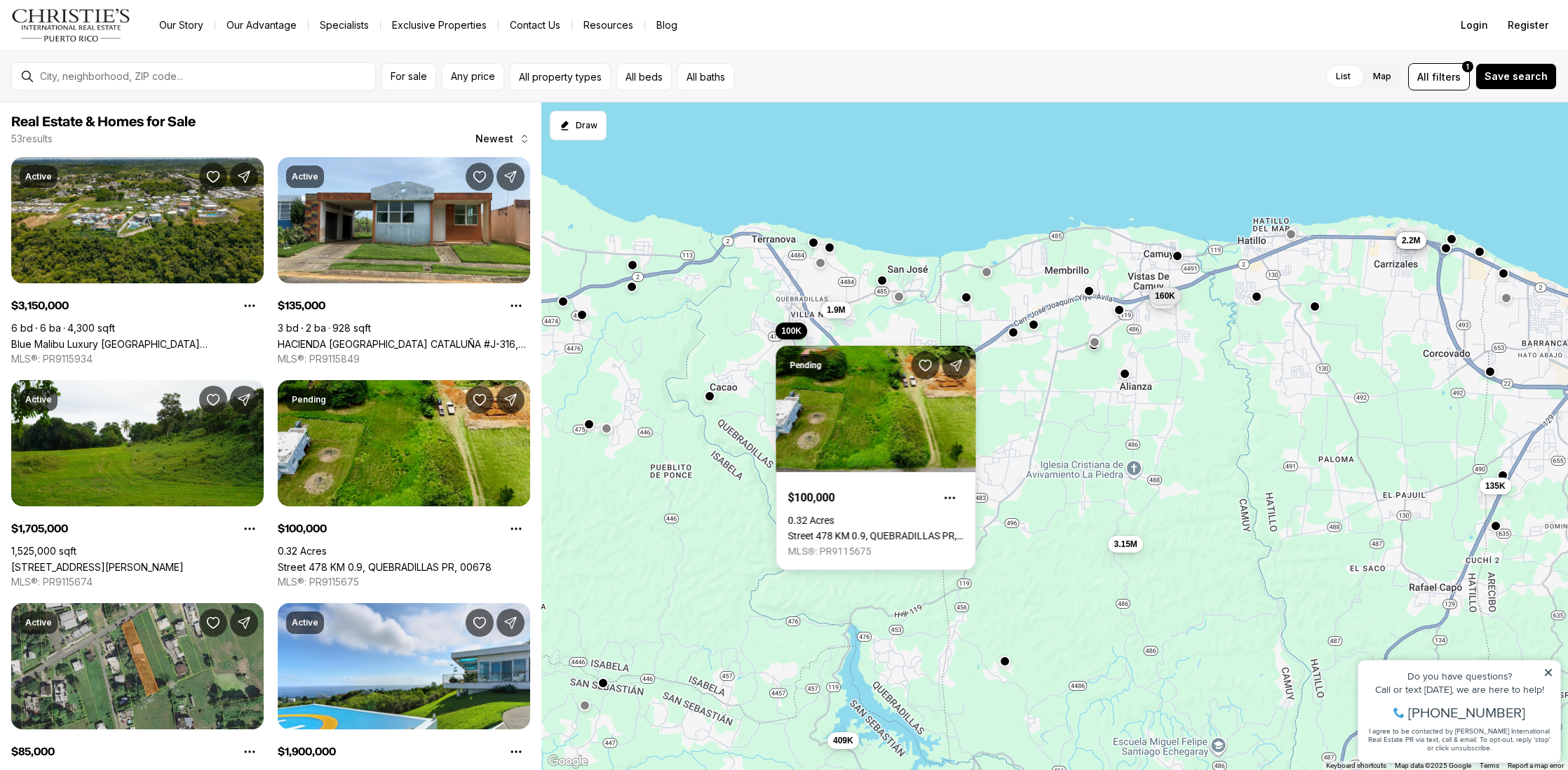
click at [1015, 334] on button "button" at bounding box center [1012, 332] width 11 height 11
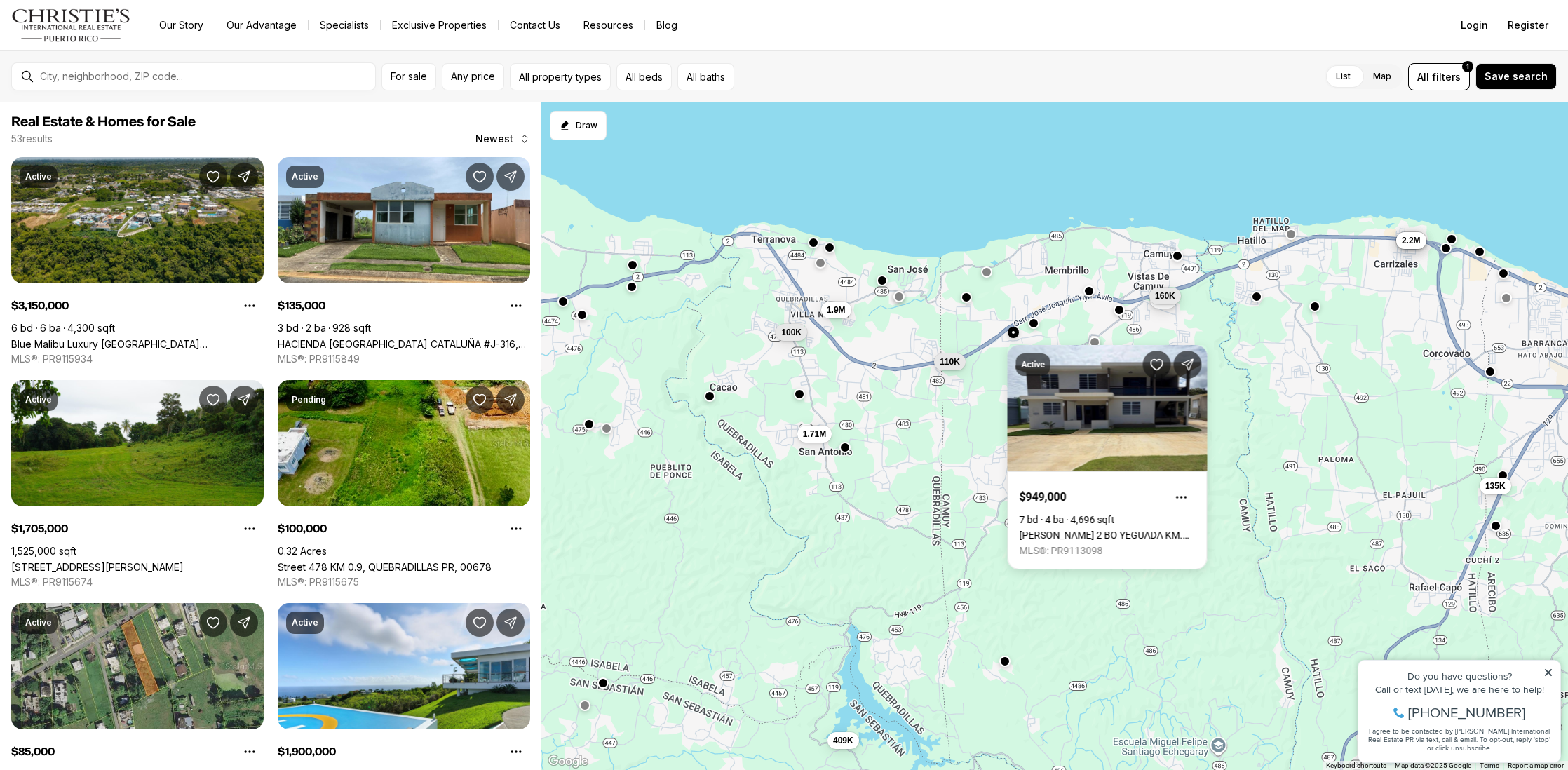
click at [1036, 325] on button "button" at bounding box center [1034, 322] width 11 height 11
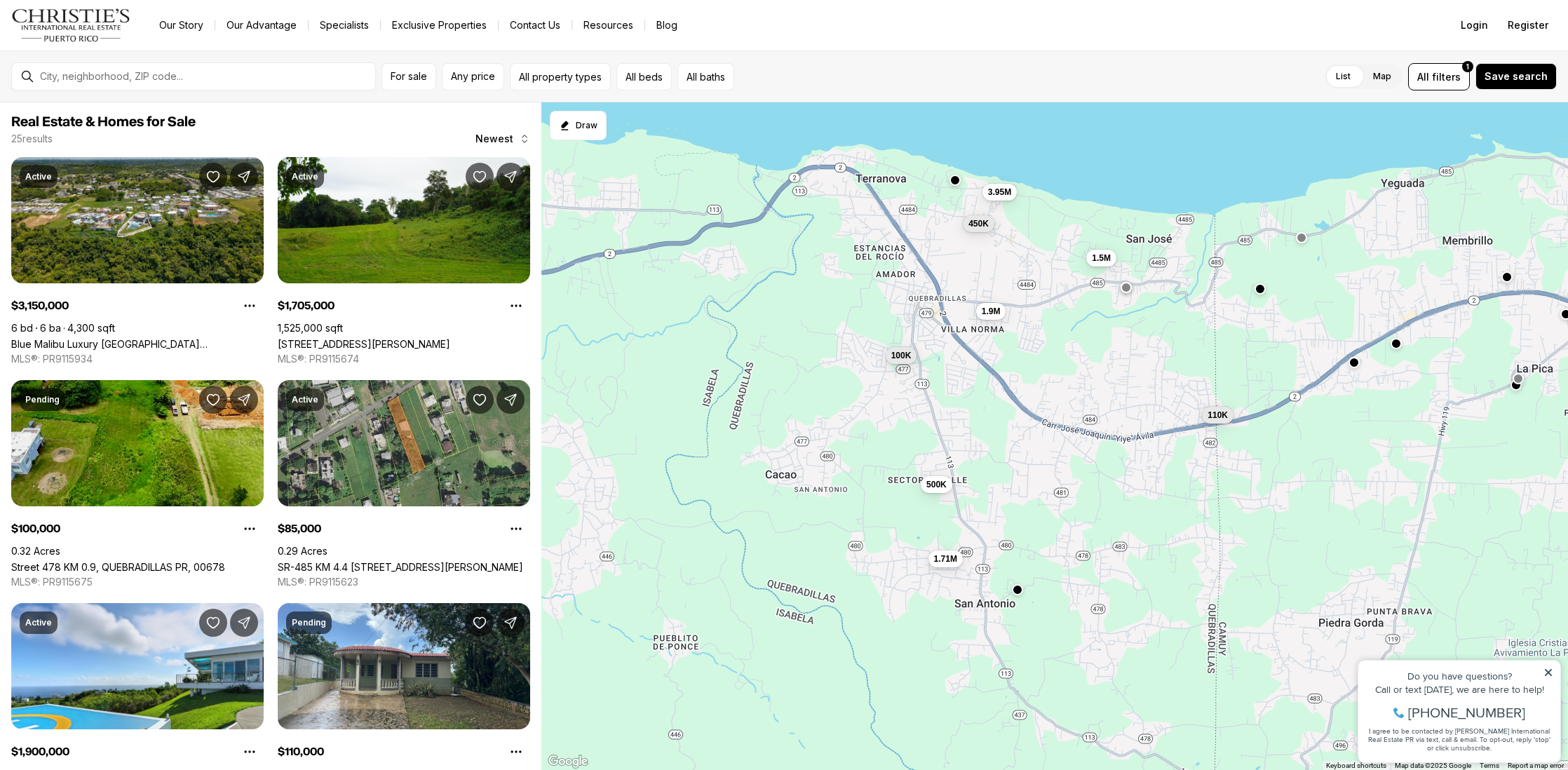
drag, startPoint x: 882, startPoint y: 320, endPoint x: 1100, endPoint y: 342, distance: 219.1
click at [1100, 342] on div "3.15M 1.71M 100K 85K 1.9M 110K 160K 250K 500K 1.5M 450K 3.95M" at bounding box center [1055, 436] width 1027 height 669
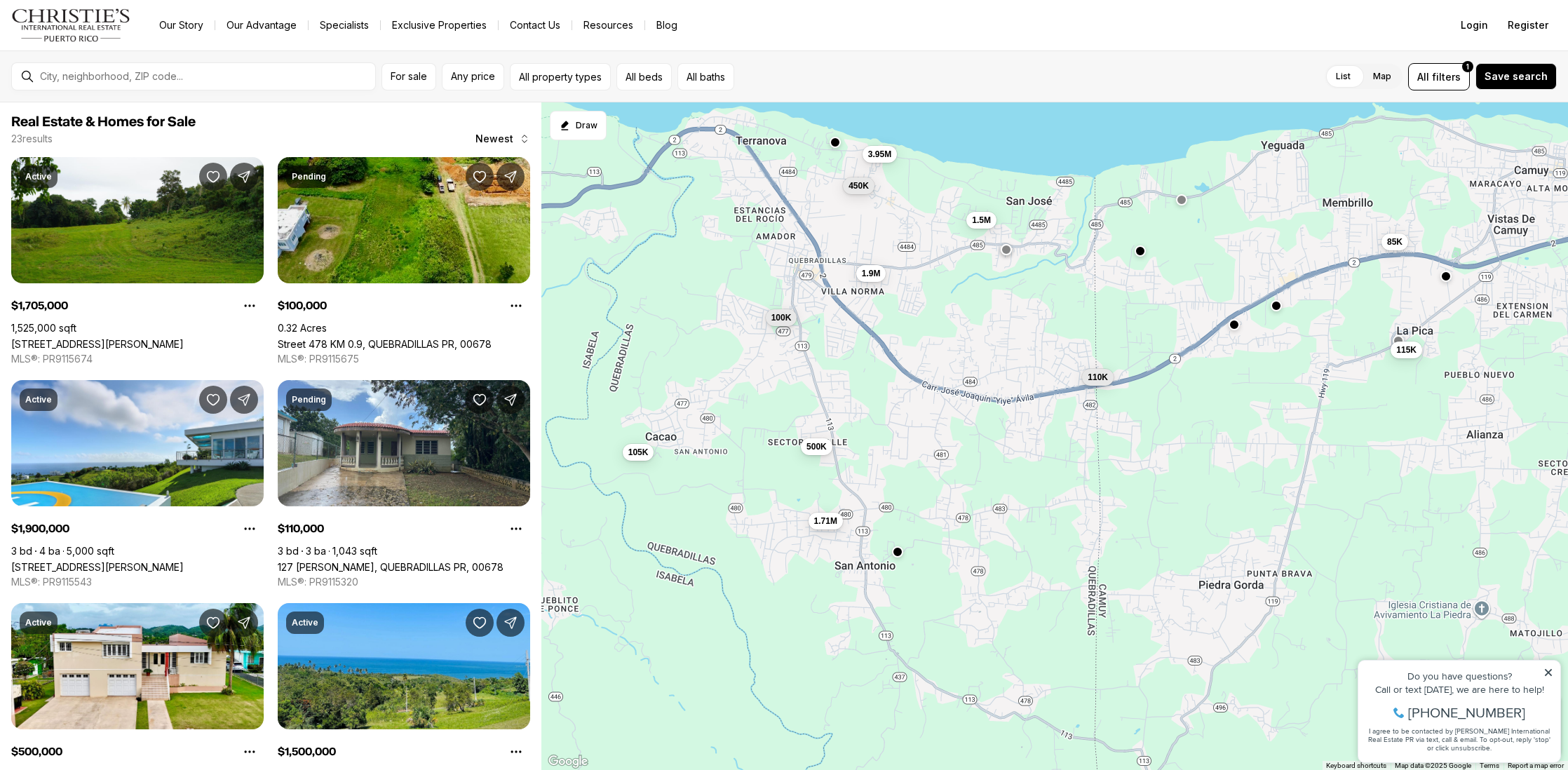
drag, startPoint x: 626, startPoint y: 369, endPoint x: 606, endPoint y: 338, distance: 36.9
click at [507, 331] on div "Real Estate & Homes for Sale 23 results Newest Active $1,705,000 1,525,000 sqft…" at bounding box center [784, 436] width 1568 height 668
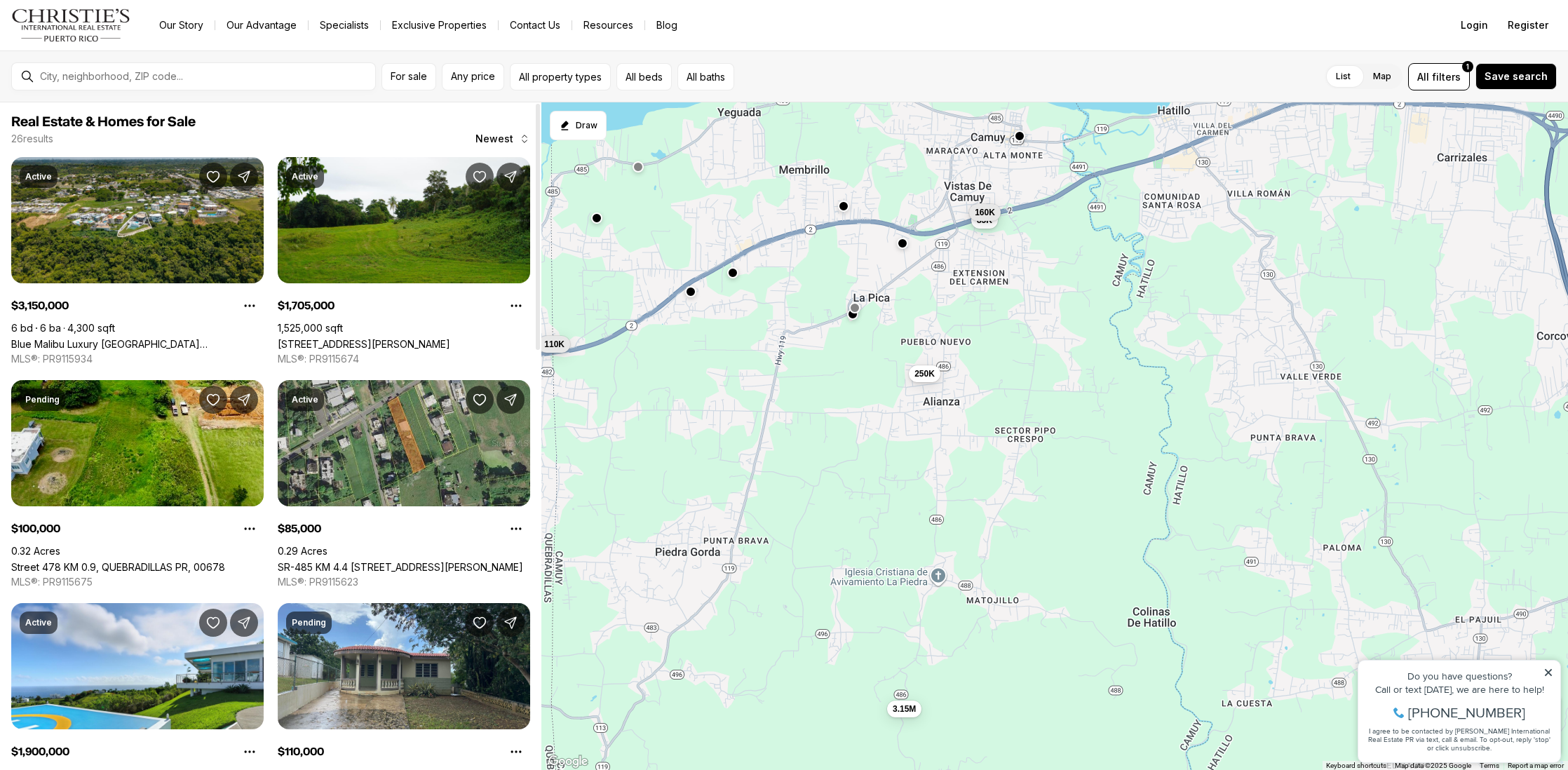
drag, startPoint x: 1013, startPoint y: 385, endPoint x: 562, endPoint y: 358, distance: 451.8
click at [502, 347] on div "Real Estate & Homes for Sale 26 results Newest Active $3,150,000 6 bd 6 ba 4,30…" at bounding box center [784, 436] width 1568 height 668
